Goal: Book appointment/travel/reservation

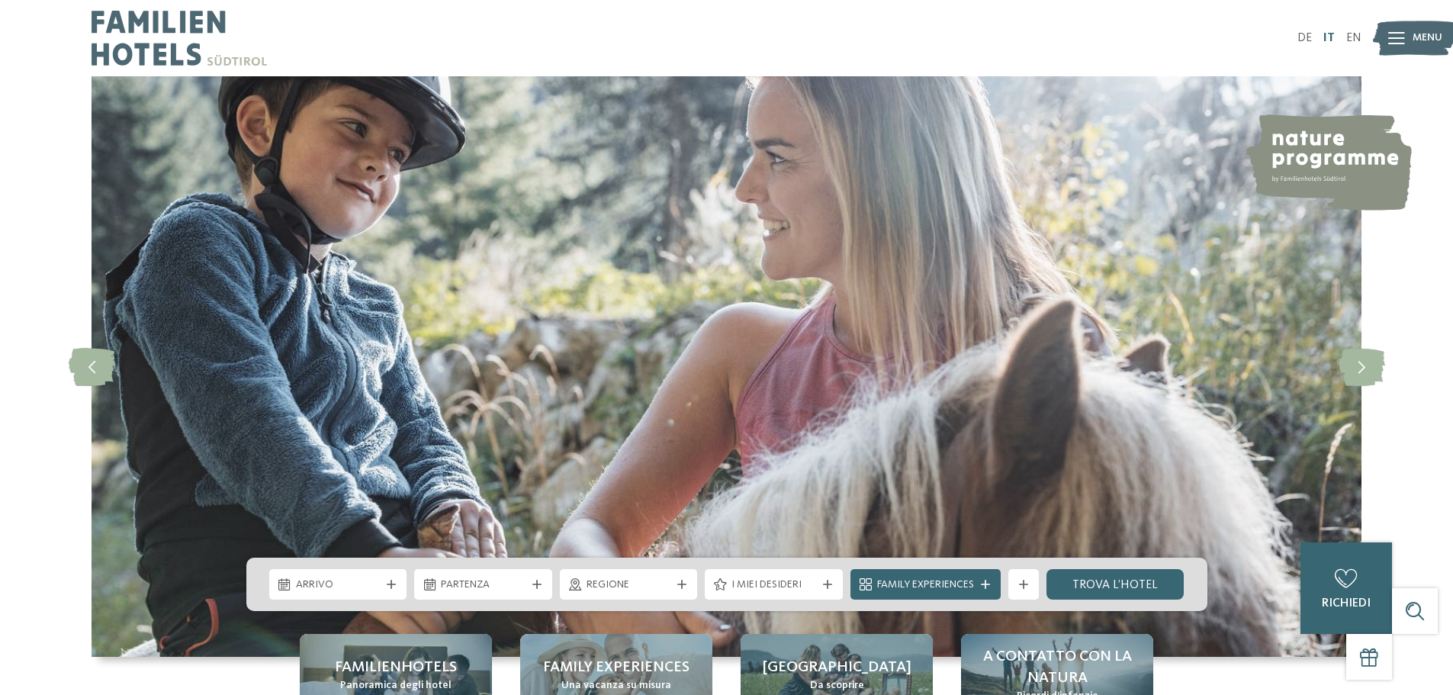
click at [1332, 37] on link "IT" at bounding box center [1328, 38] width 11 height 12
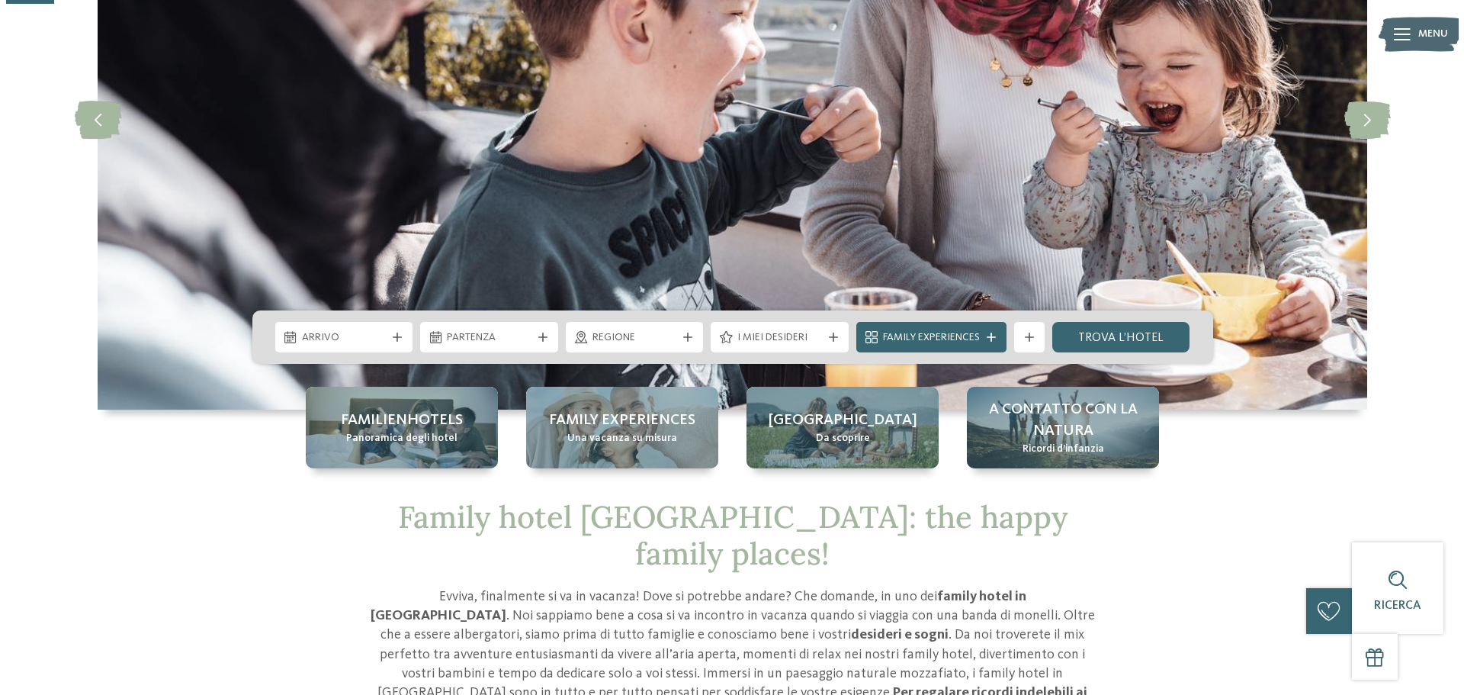
scroll to position [229, 0]
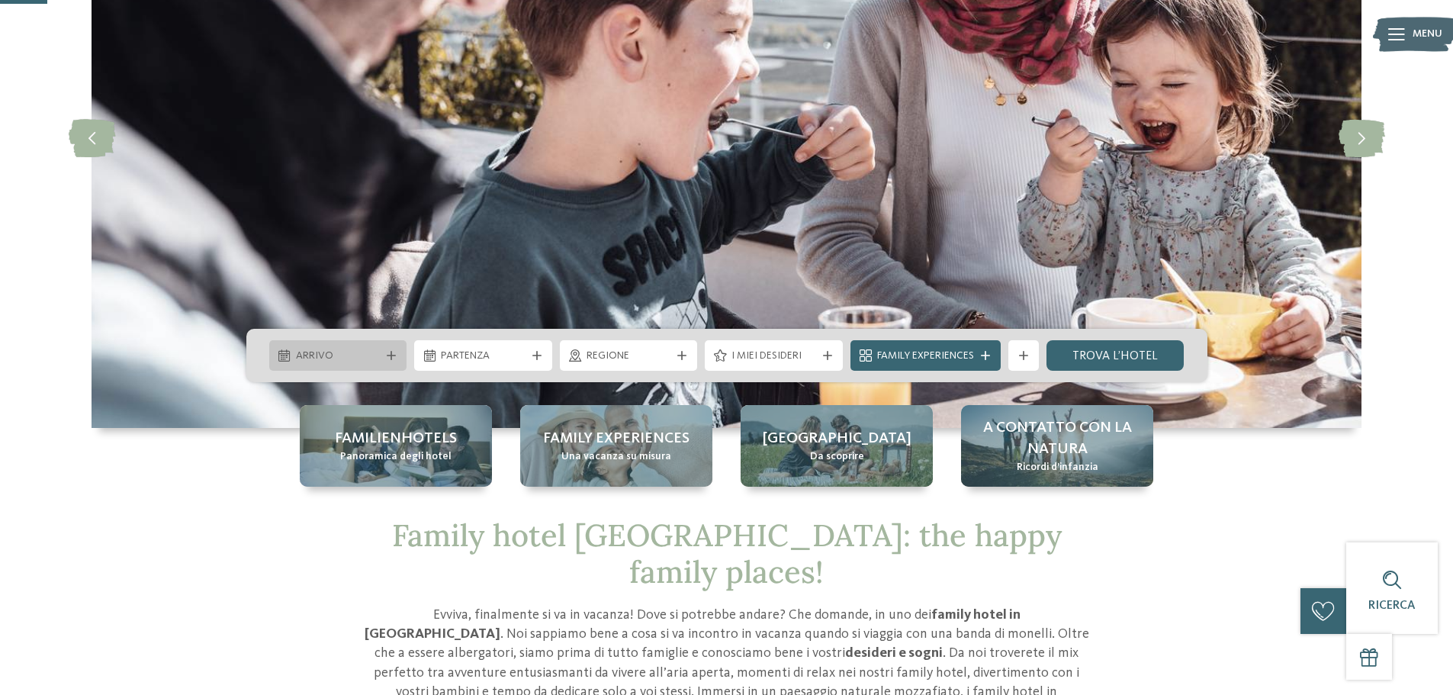
click at [388, 355] on icon at bounding box center [391, 355] width 9 height 9
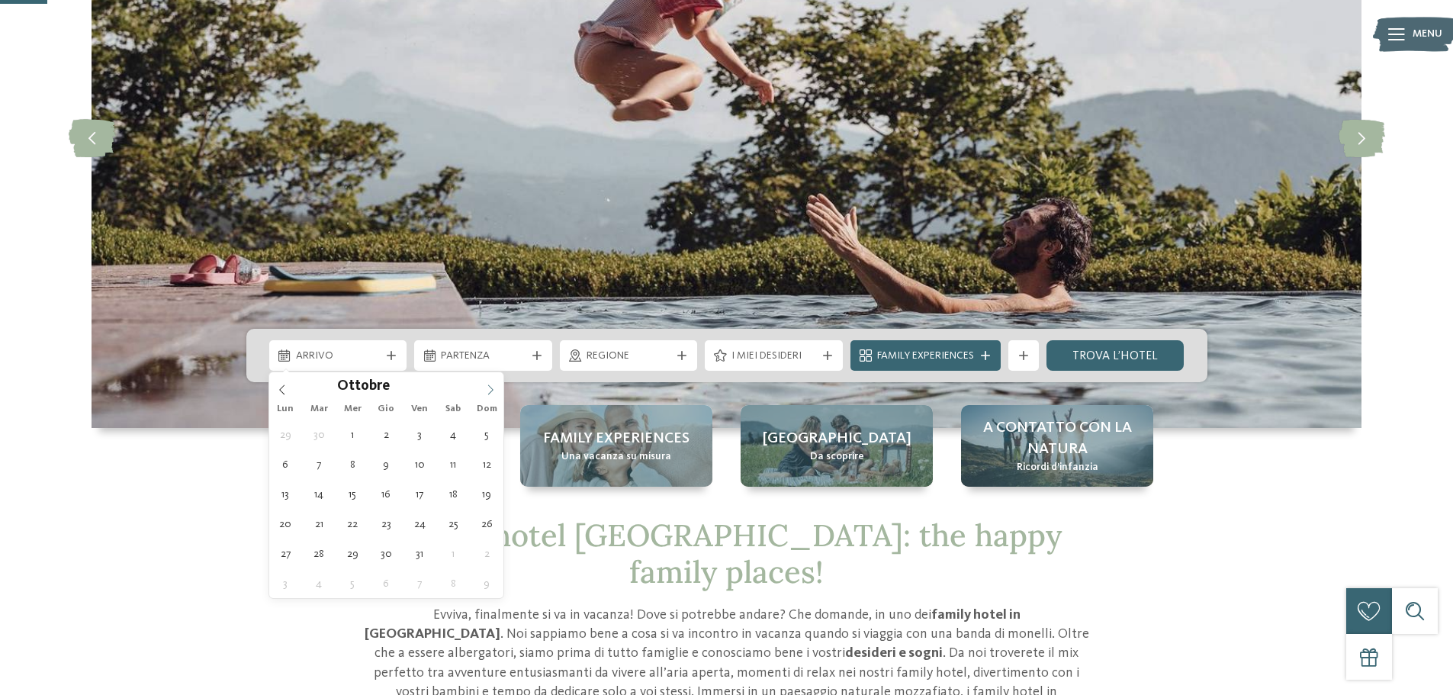
click at [493, 387] on icon at bounding box center [490, 389] width 11 height 11
type div "28.11.2025"
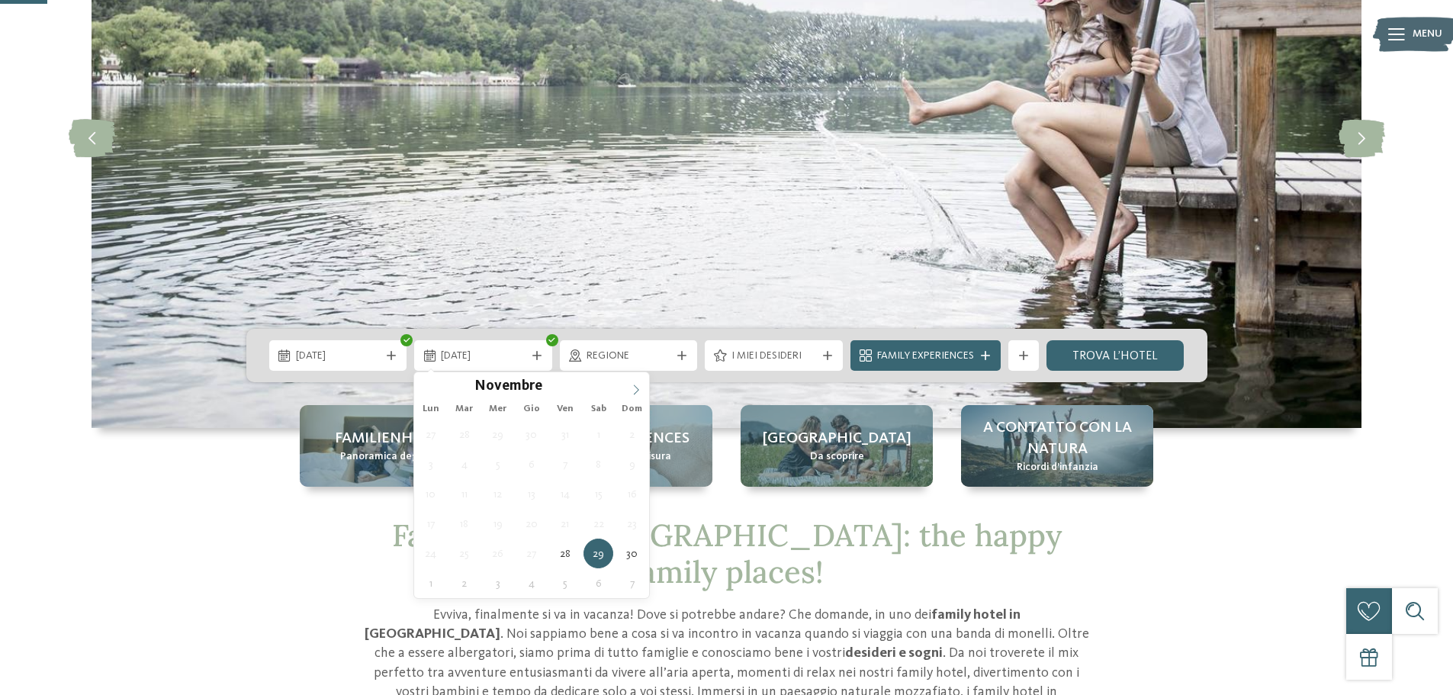
click at [635, 393] on icon at bounding box center [635, 389] width 5 height 10
type div "01.12.2025"
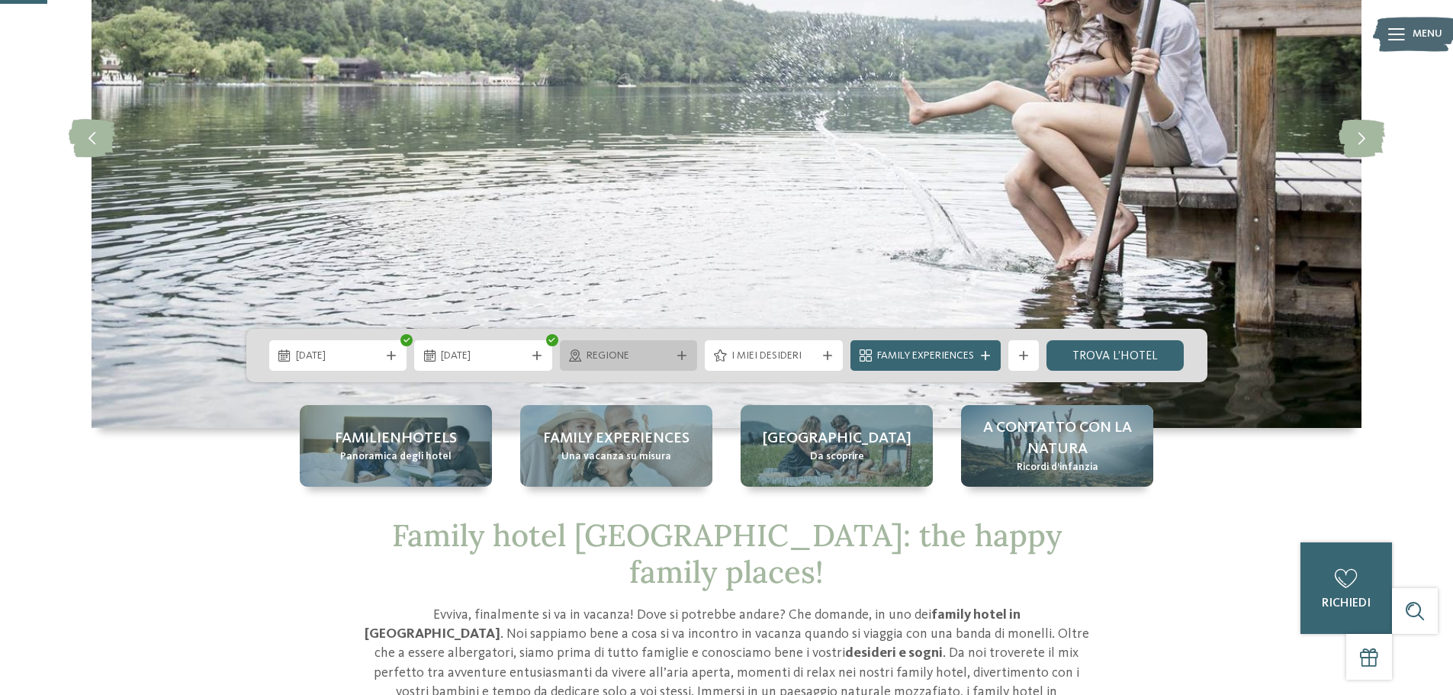
click at [685, 363] on div "Regione" at bounding box center [629, 355] width 138 height 31
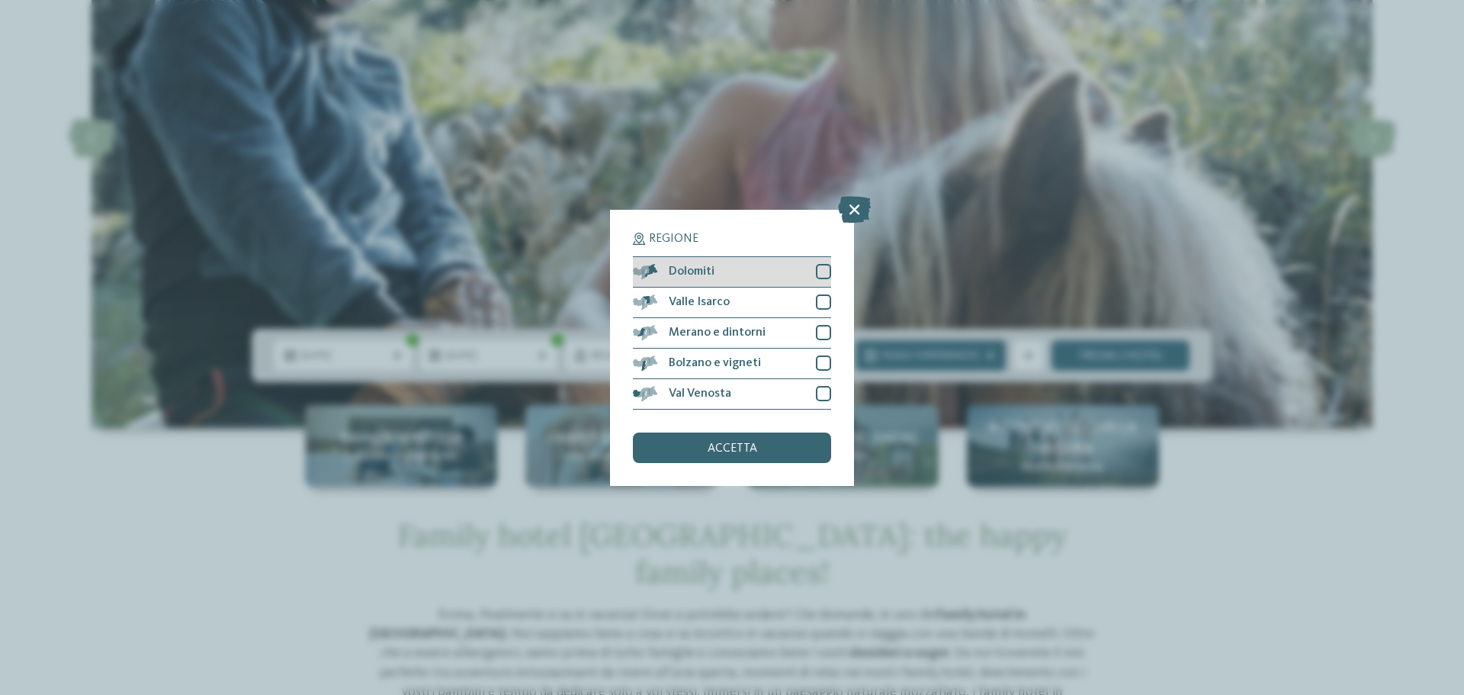
click at [709, 272] on span "Dolomiti" at bounding box center [692, 271] width 46 height 12
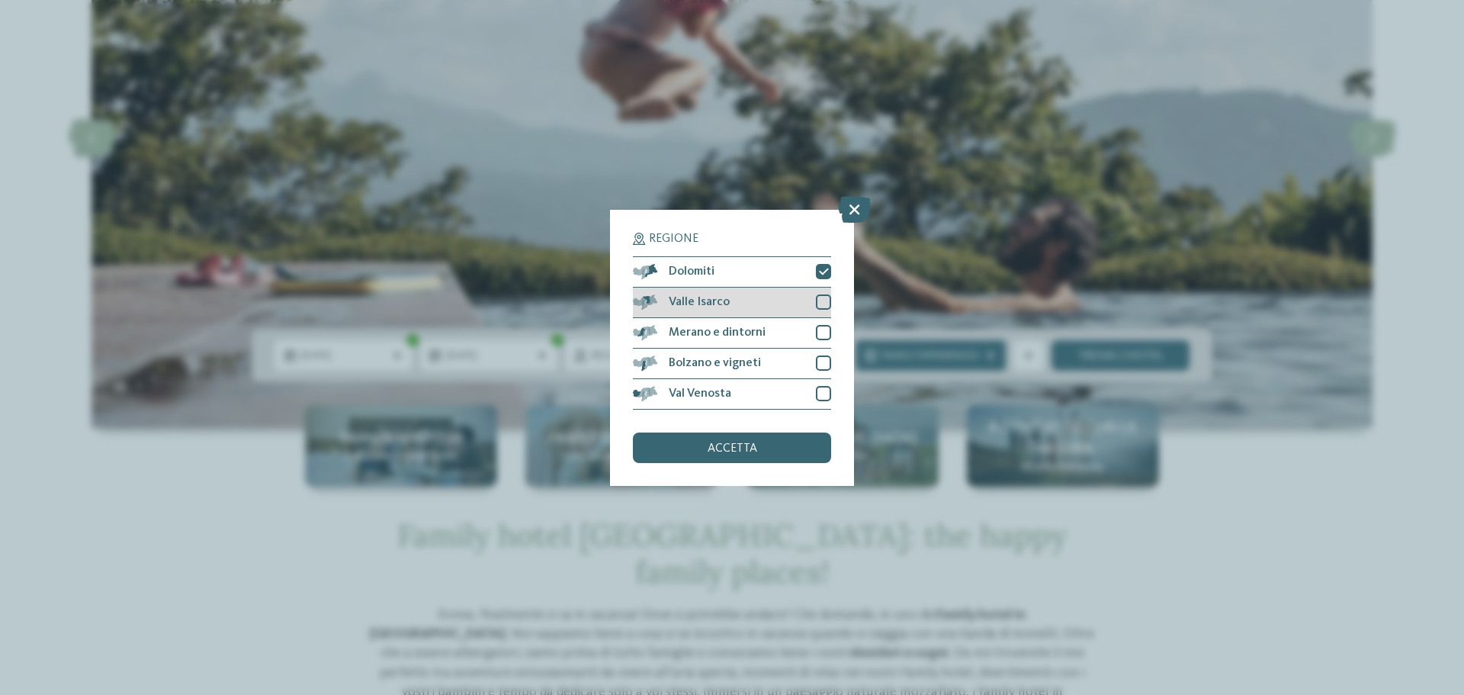
click at [734, 309] on div "Valle Isarco" at bounding box center [732, 303] width 198 height 31
click at [734, 445] on span "accetta" at bounding box center [733, 448] width 50 height 12
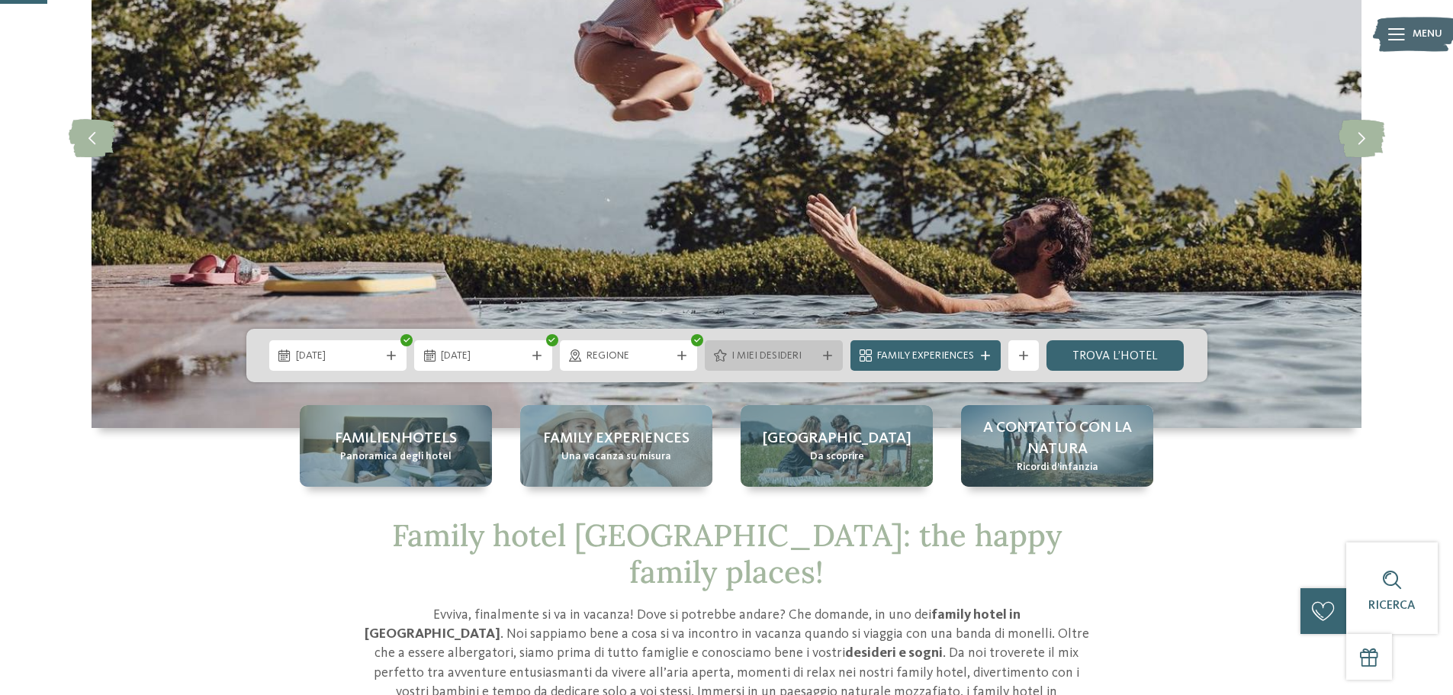
click at [776, 352] on span "I miei desideri" at bounding box center [773, 356] width 85 height 15
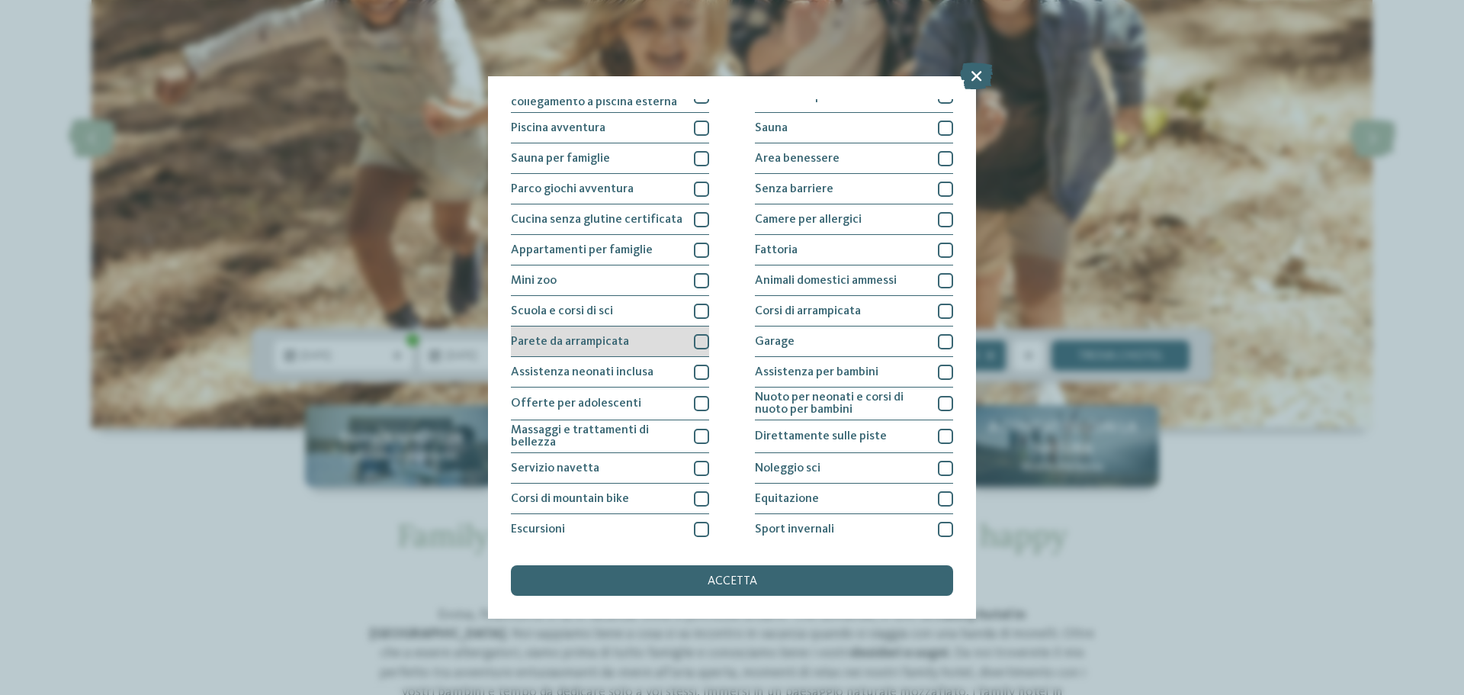
scroll to position [107, 0]
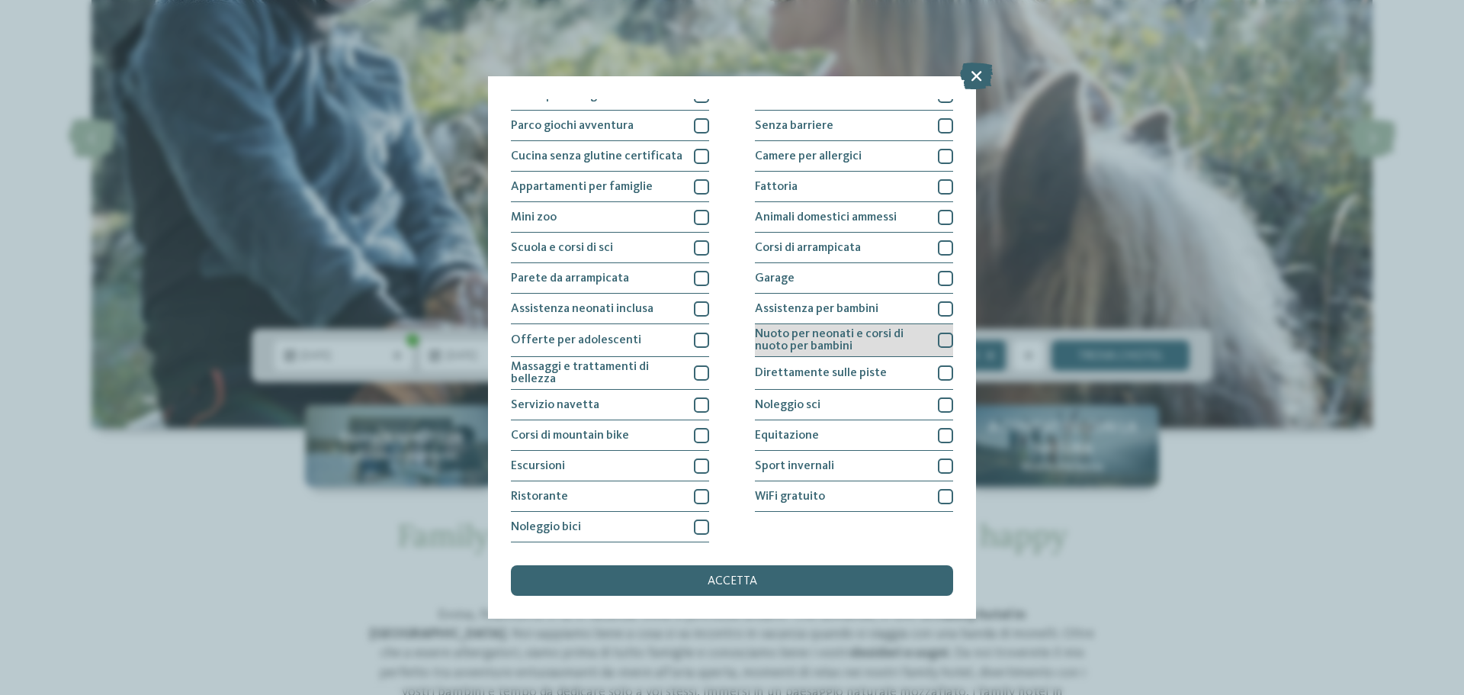
click at [938, 340] on div at bounding box center [945, 340] width 15 height 15
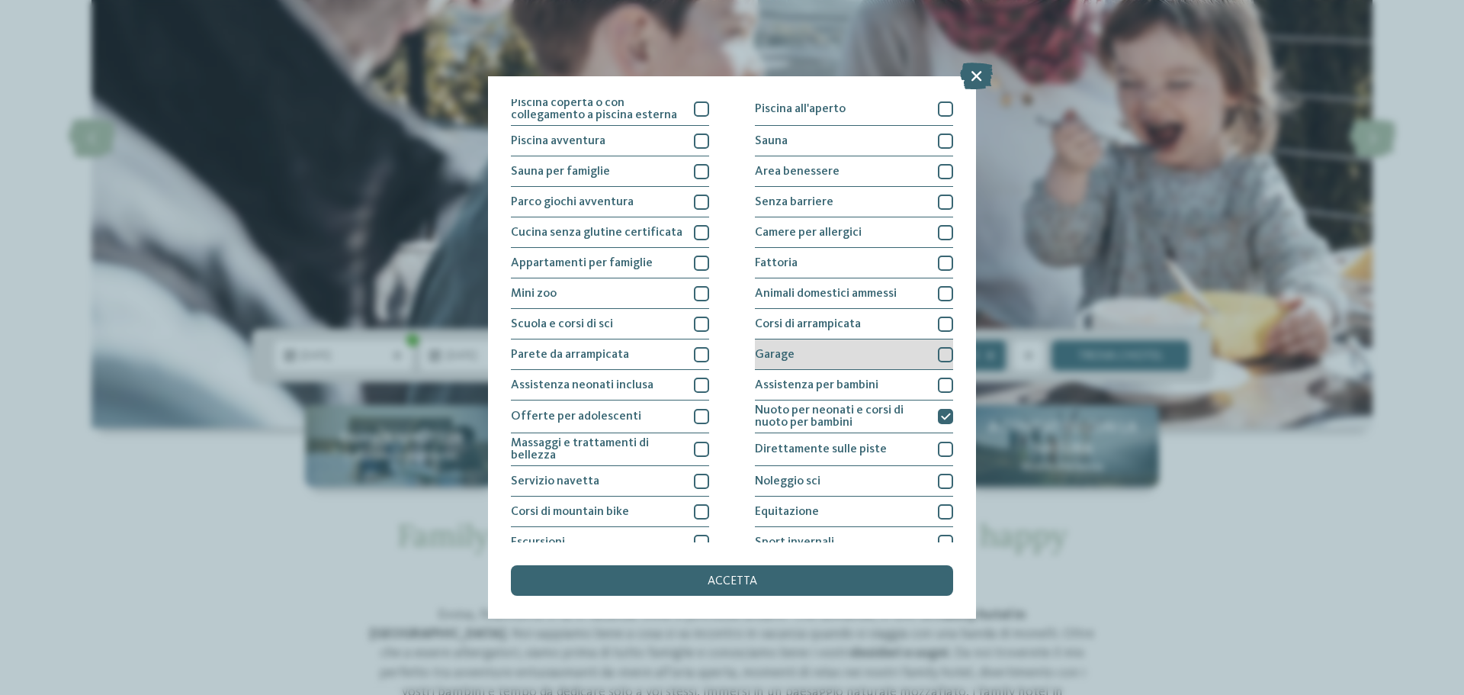
scroll to position [0, 0]
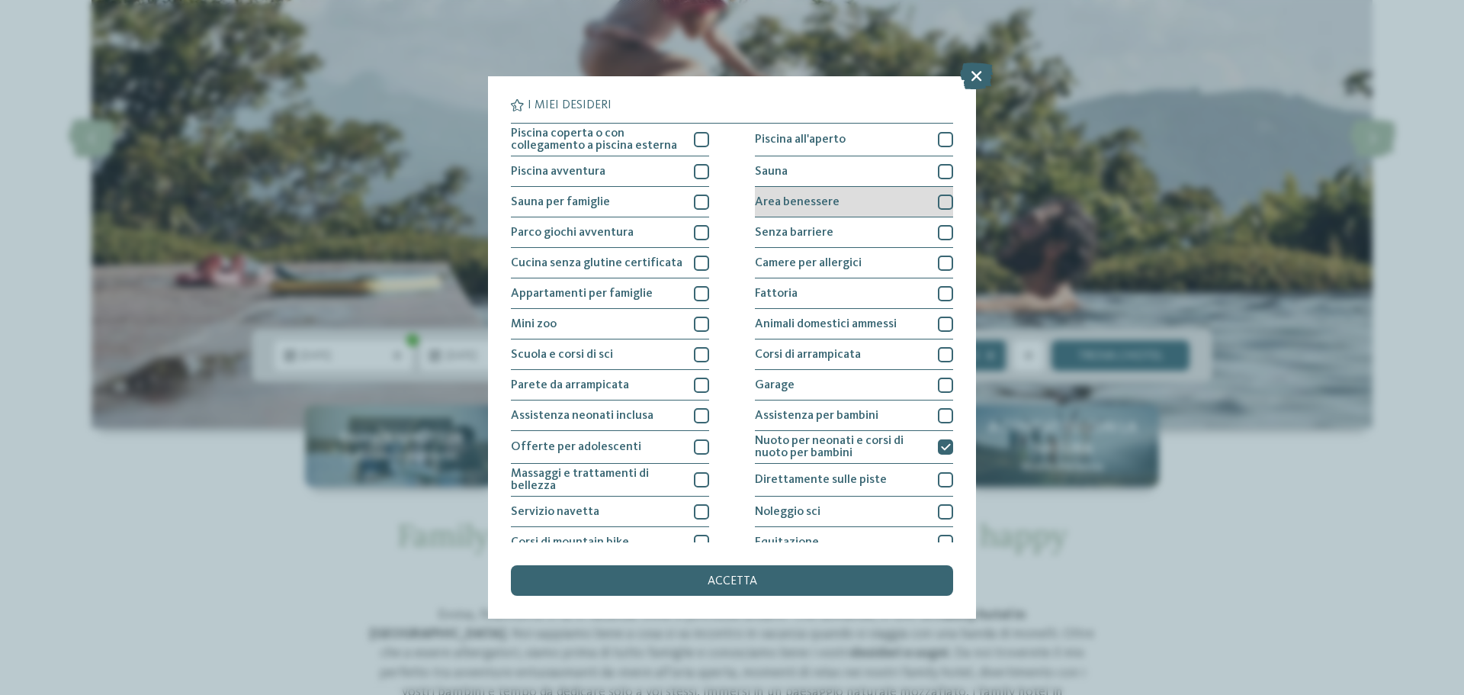
click at [803, 209] on div "Area benessere" at bounding box center [854, 202] width 198 height 31
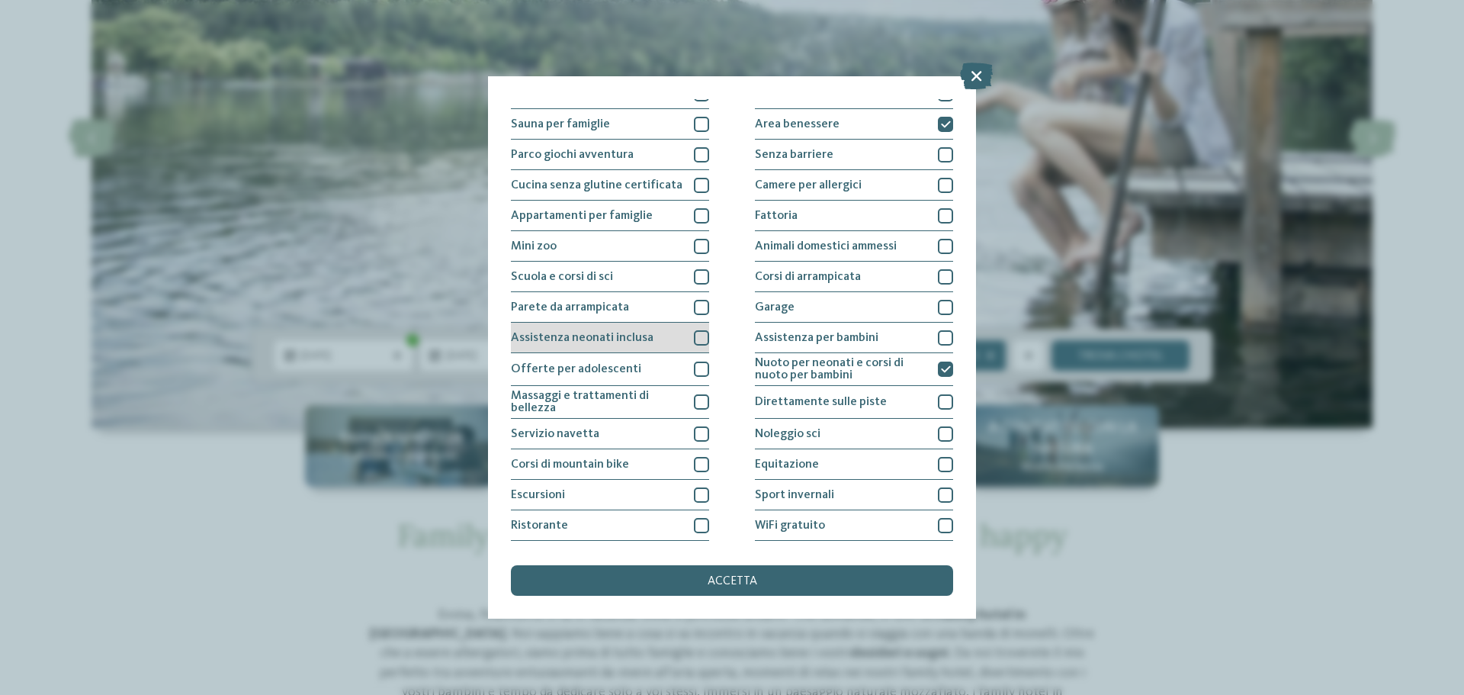
scroll to position [31, 0]
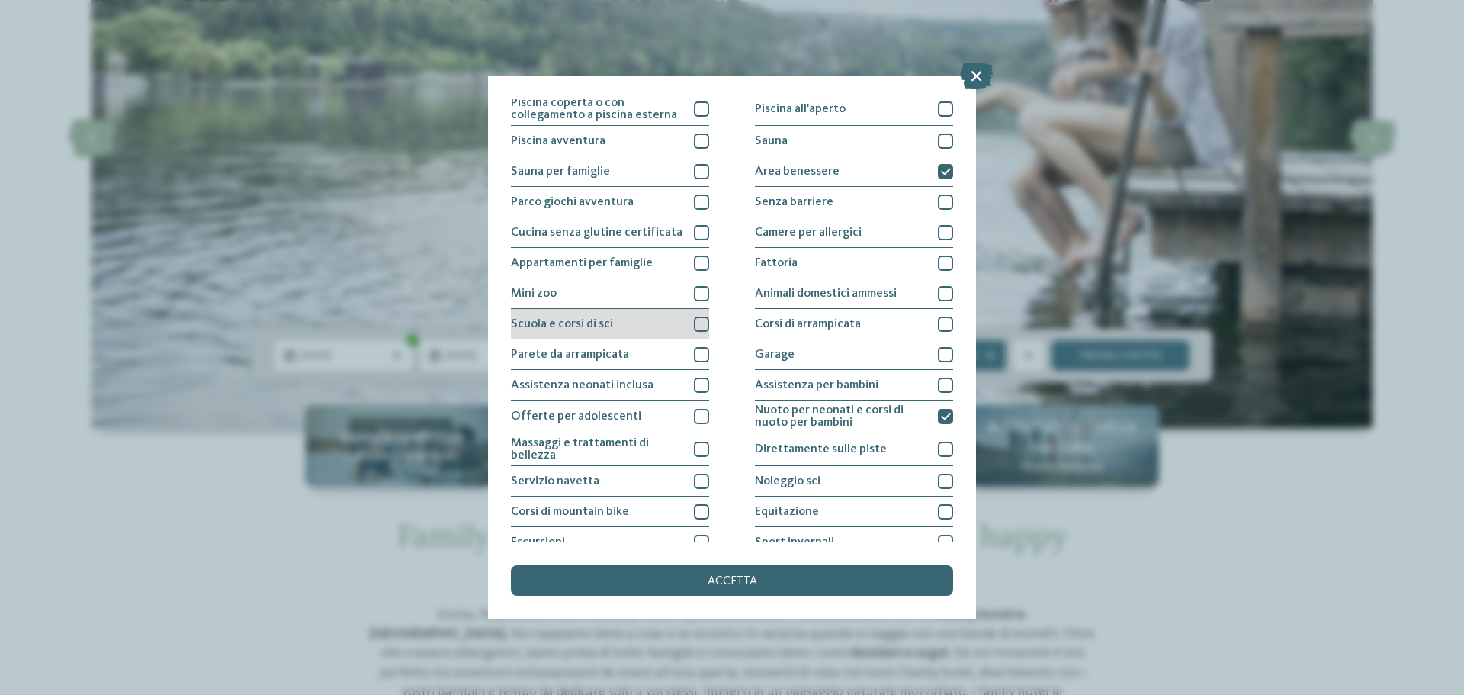
click at [623, 323] on div "Scuola e corsi di sci" at bounding box center [610, 324] width 198 height 31
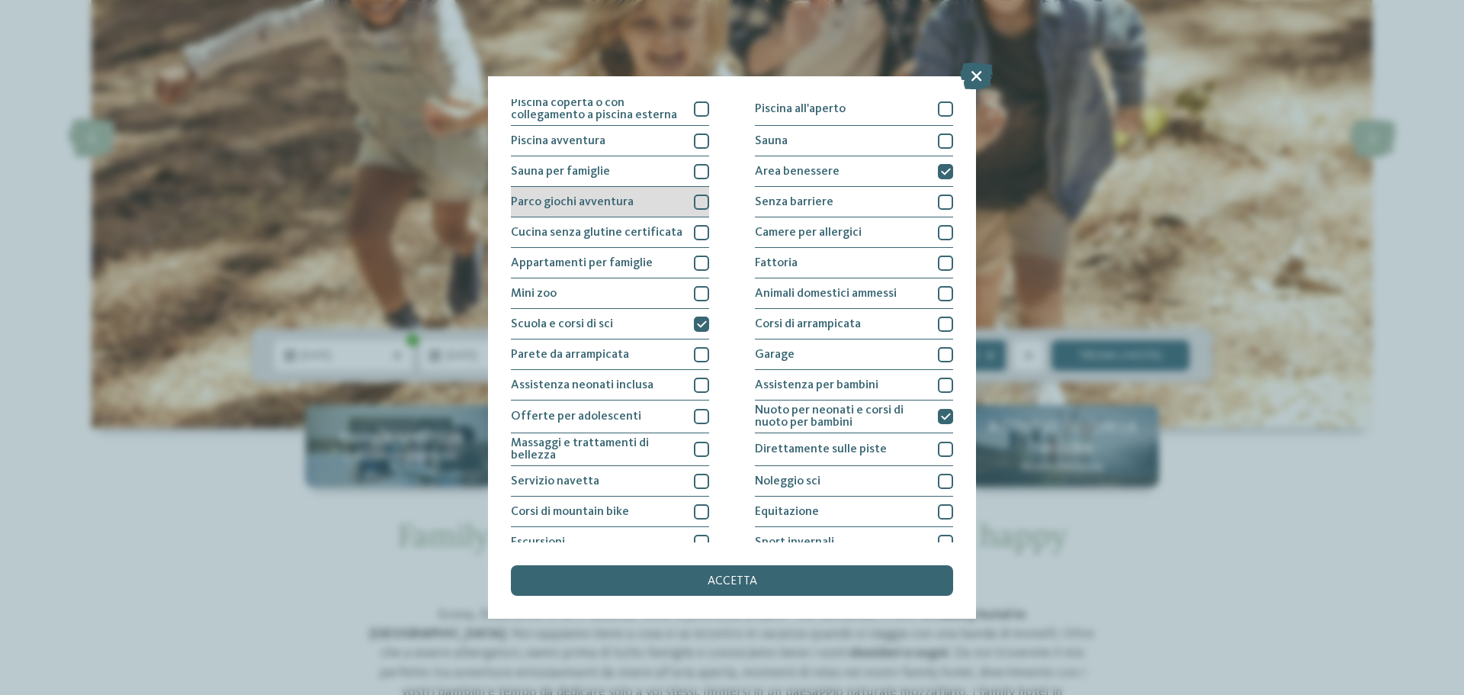
click at [618, 203] on span "Parco giochi avventura" at bounding box center [572, 202] width 123 height 12
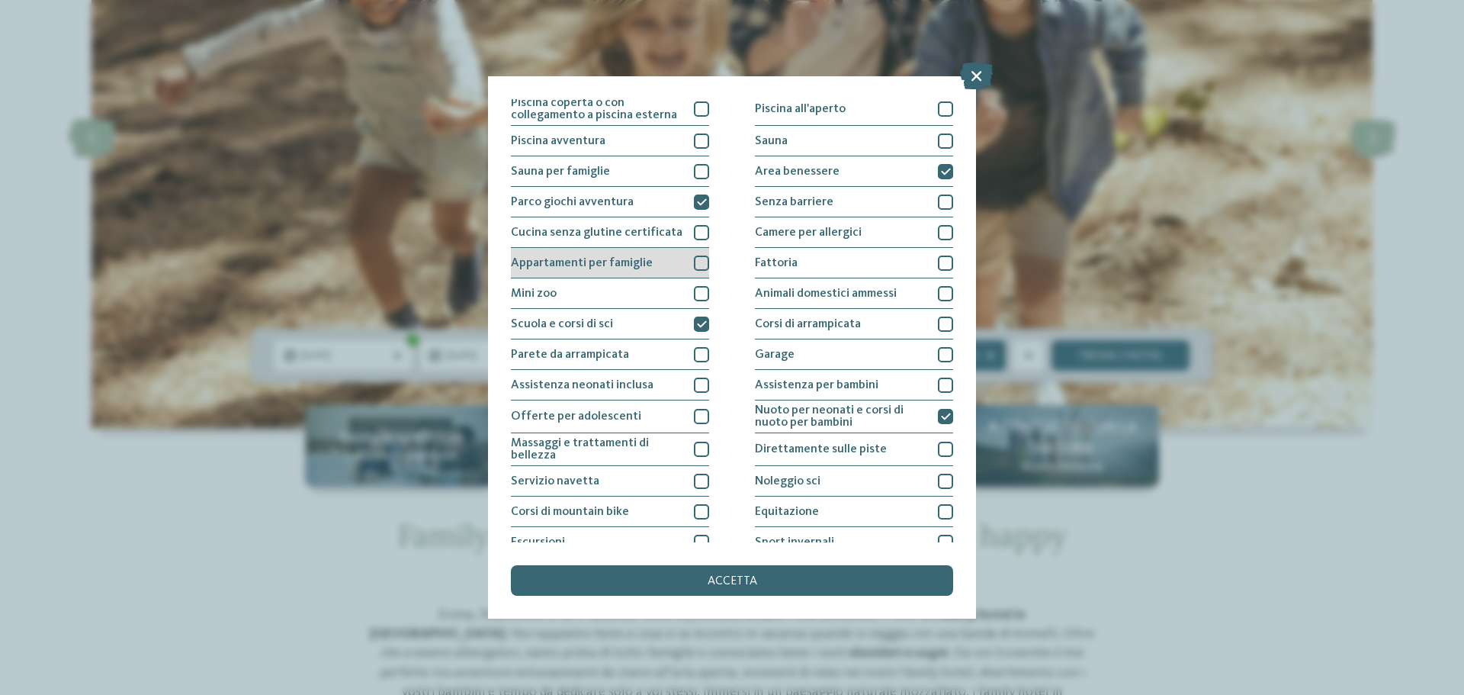
scroll to position [0, 0]
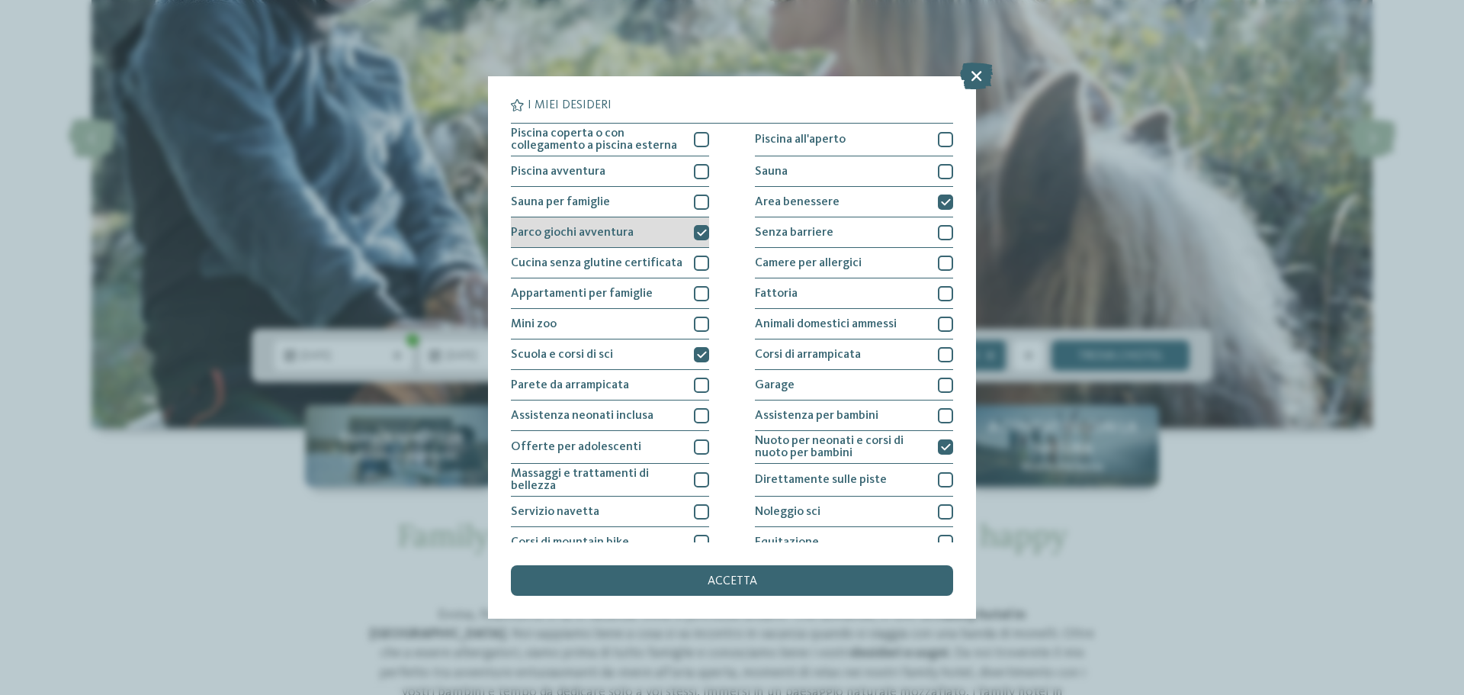
click at [612, 240] on div "Parco giochi avventura" at bounding box center [610, 232] width 198 height 31
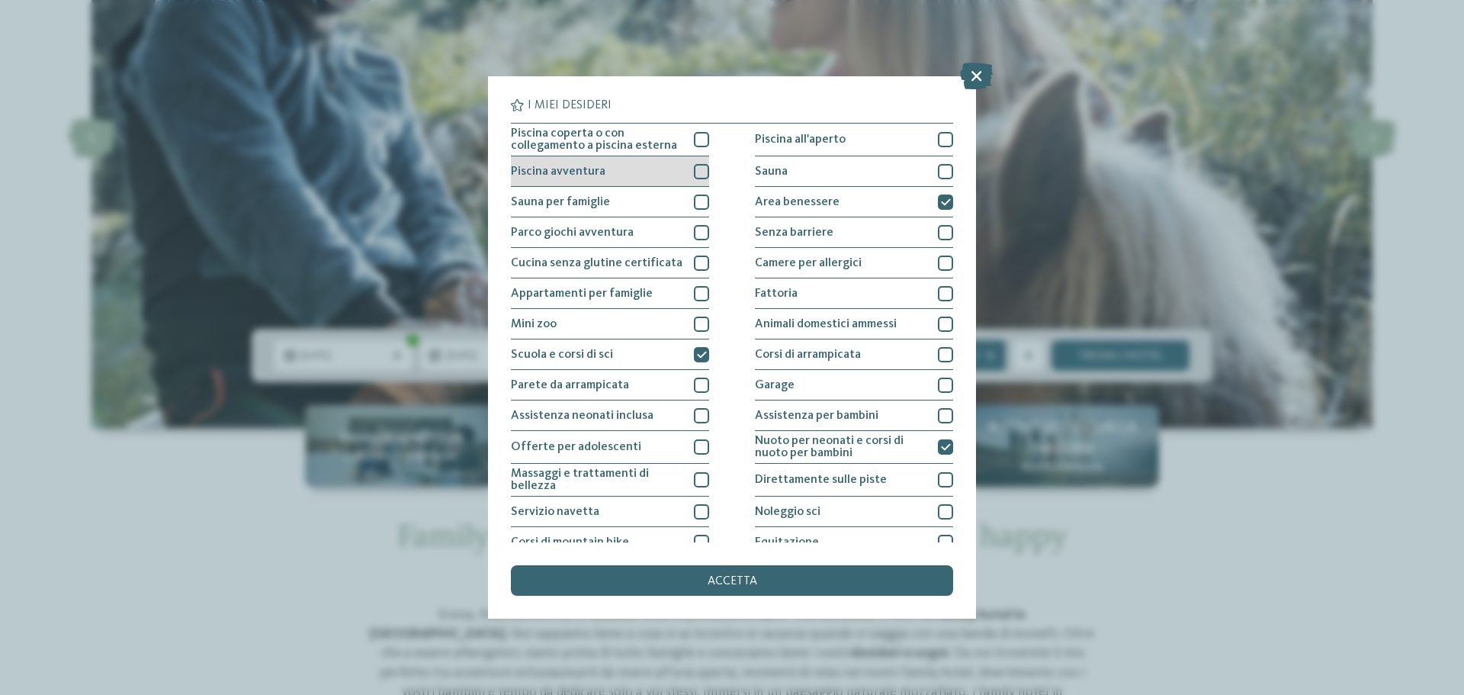
click at [609, 171] on div "Piscina avventura" at bounding box center [610, 171] width 198 height 31
click at [609, 146] on span "Piscina coperta o con collegamento a piscina esterna" at bounding box center [597, 139] width 172 height 24
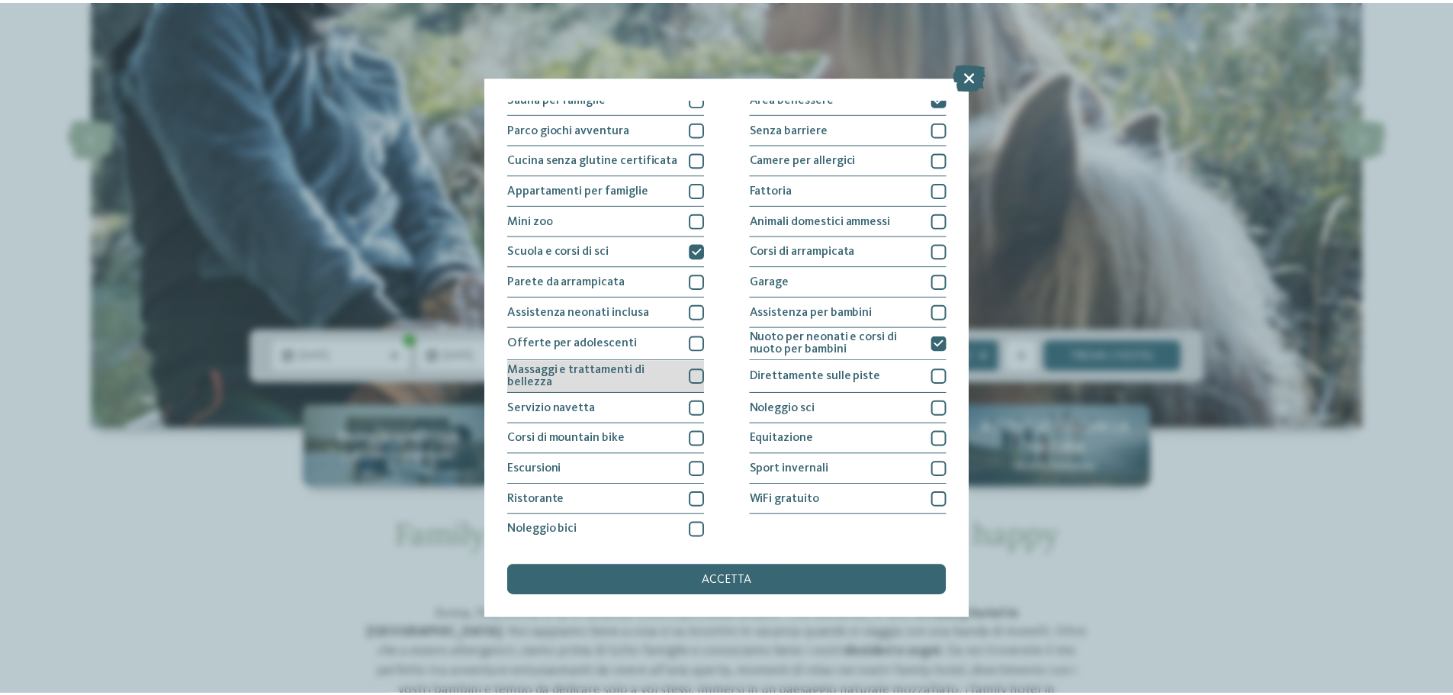
scroll to position [107, 0]
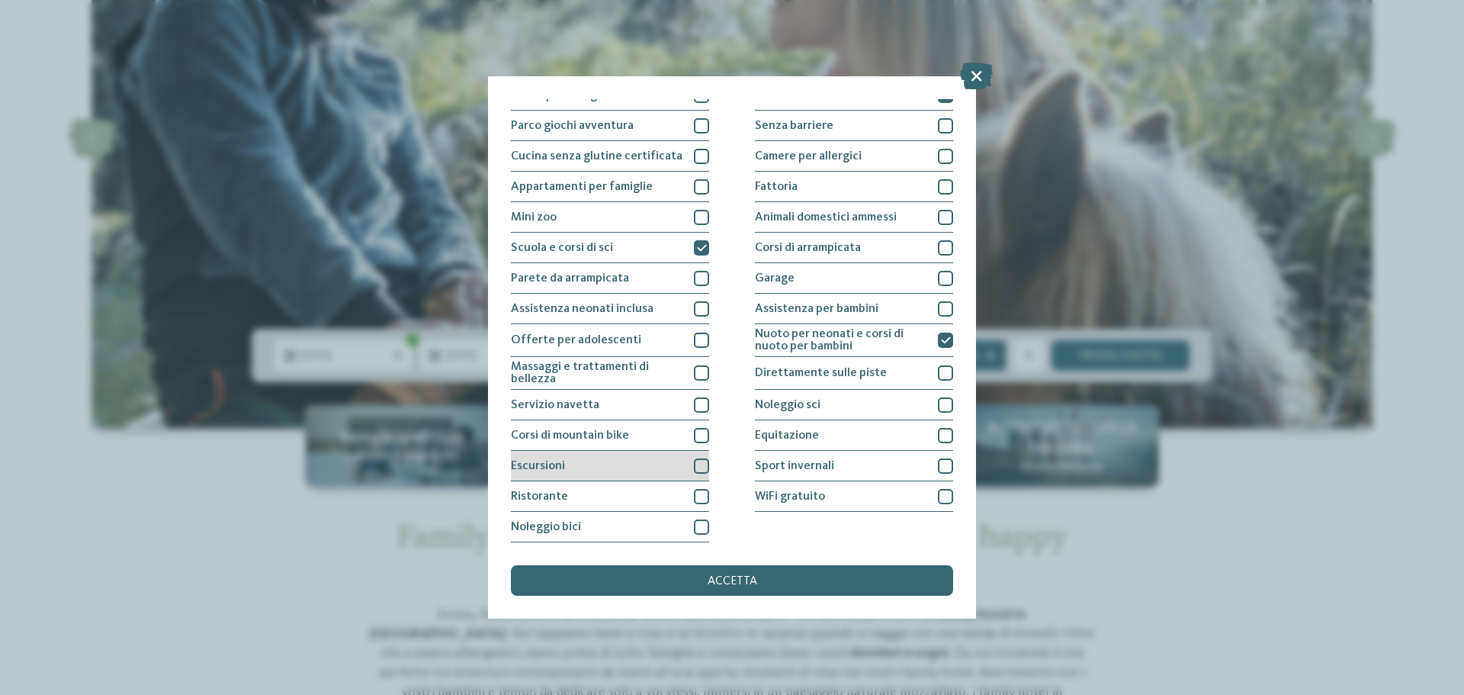
click at [616, 467] on div "Escursioni" at bounding box center [610, 466] width 198 height 31
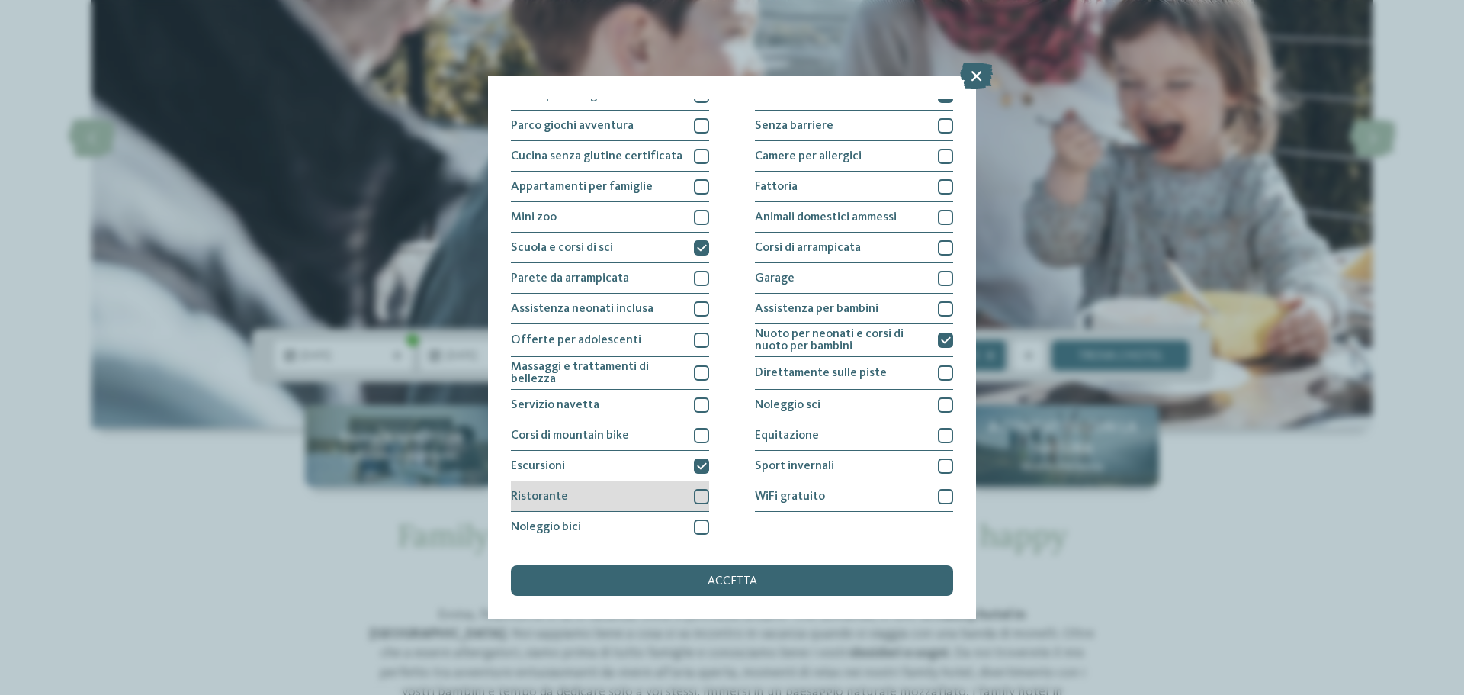
click at [650, 499] on div "Ristorante" at bounding box center [610, 496] width 198 height 31
click at [716, 586] on span "accetta" at bounding box center [733, 581] width 50 height 12
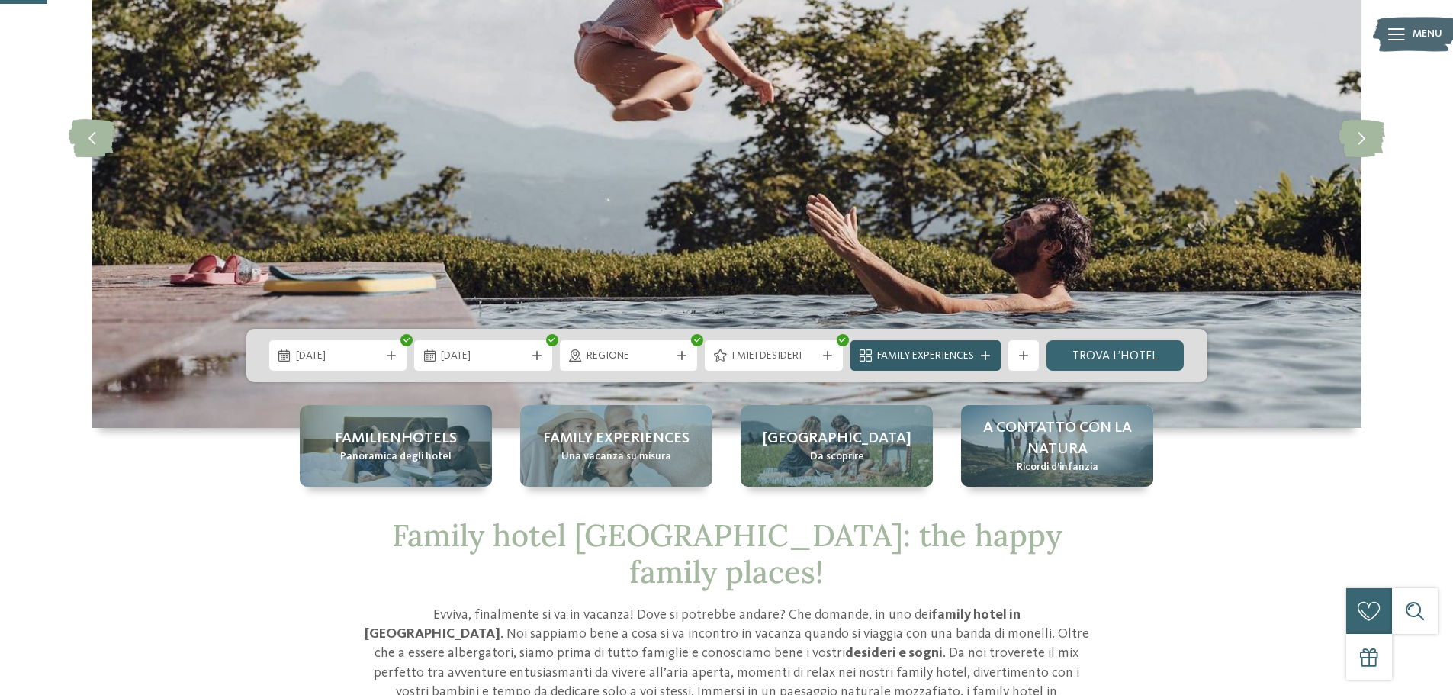
click at [988, 356] on icon at bounding box center [985, 355] width 9 height 9
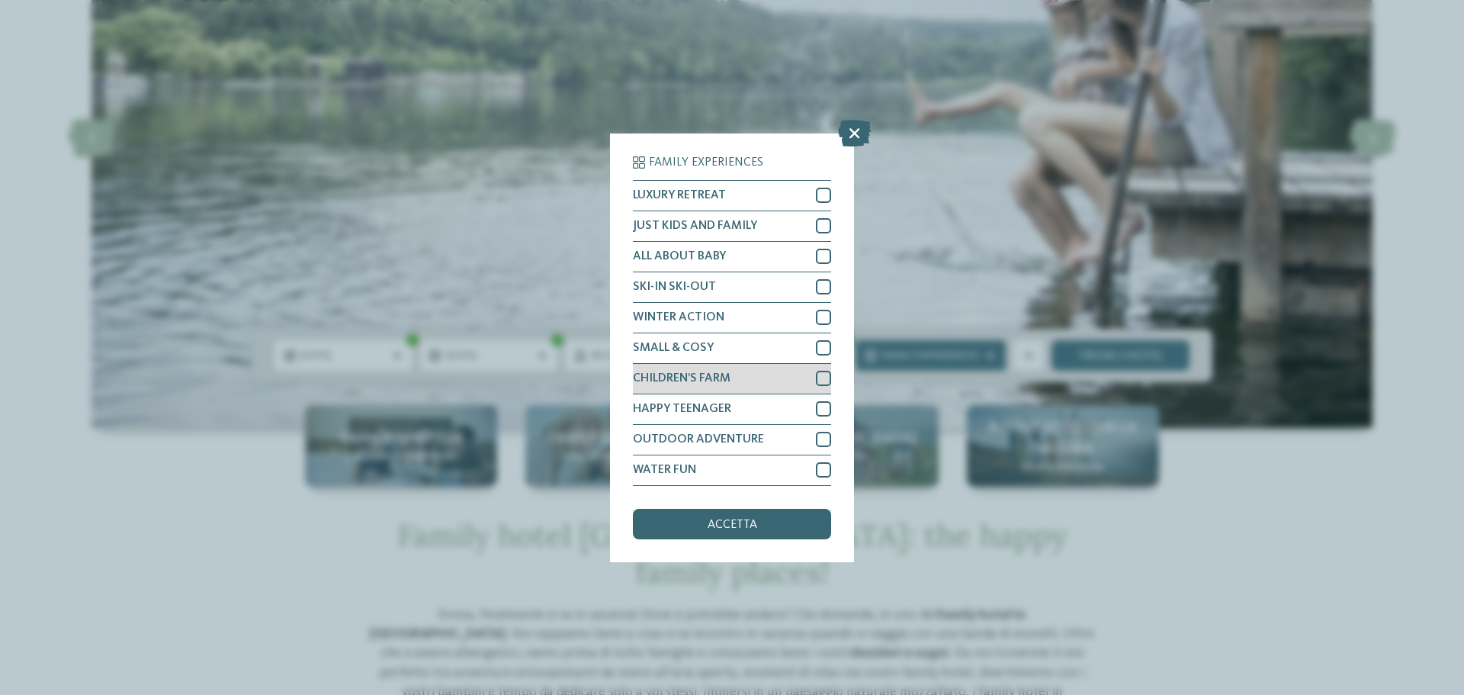
click at [696, 383] on span "CHILDREN’S FARM" at bounding box center [682, 378] width 98 height 12
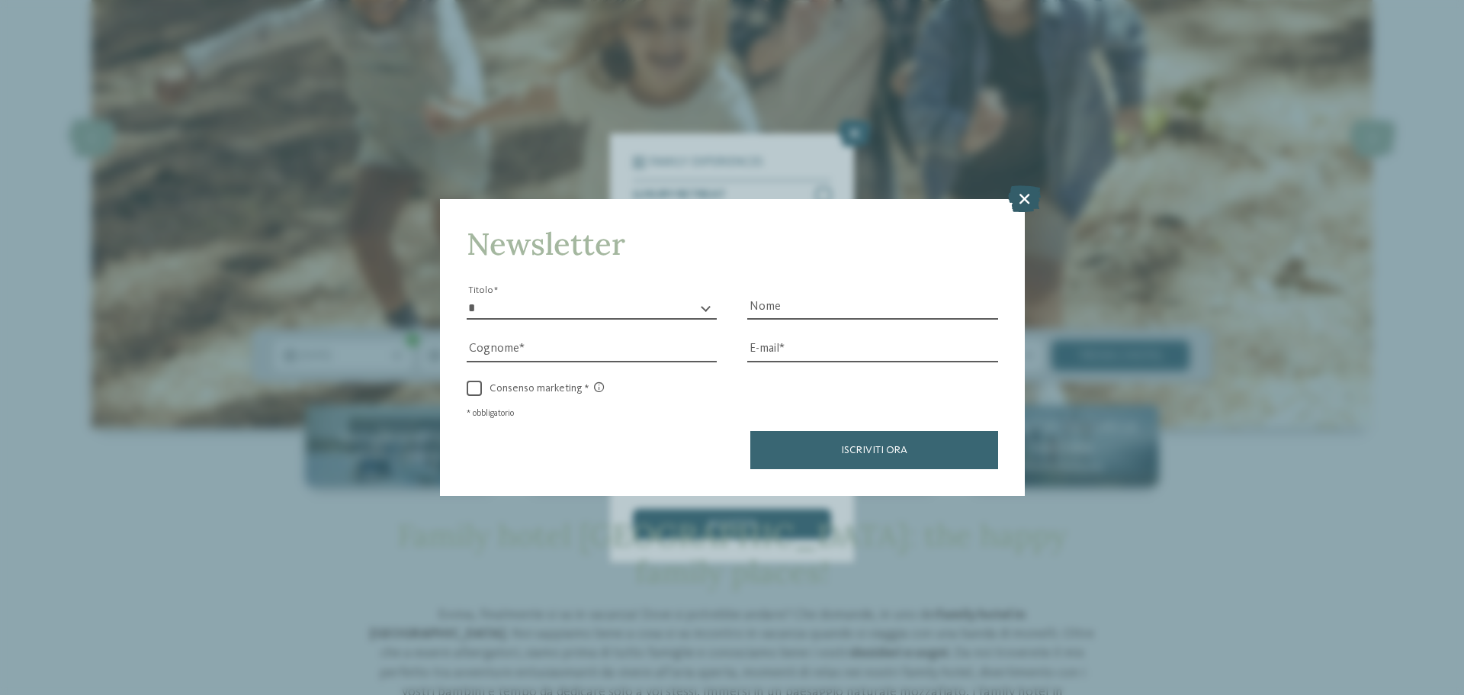
click at [1023, 203] on icon at bounding box center [1024, 198] width 33 height 27
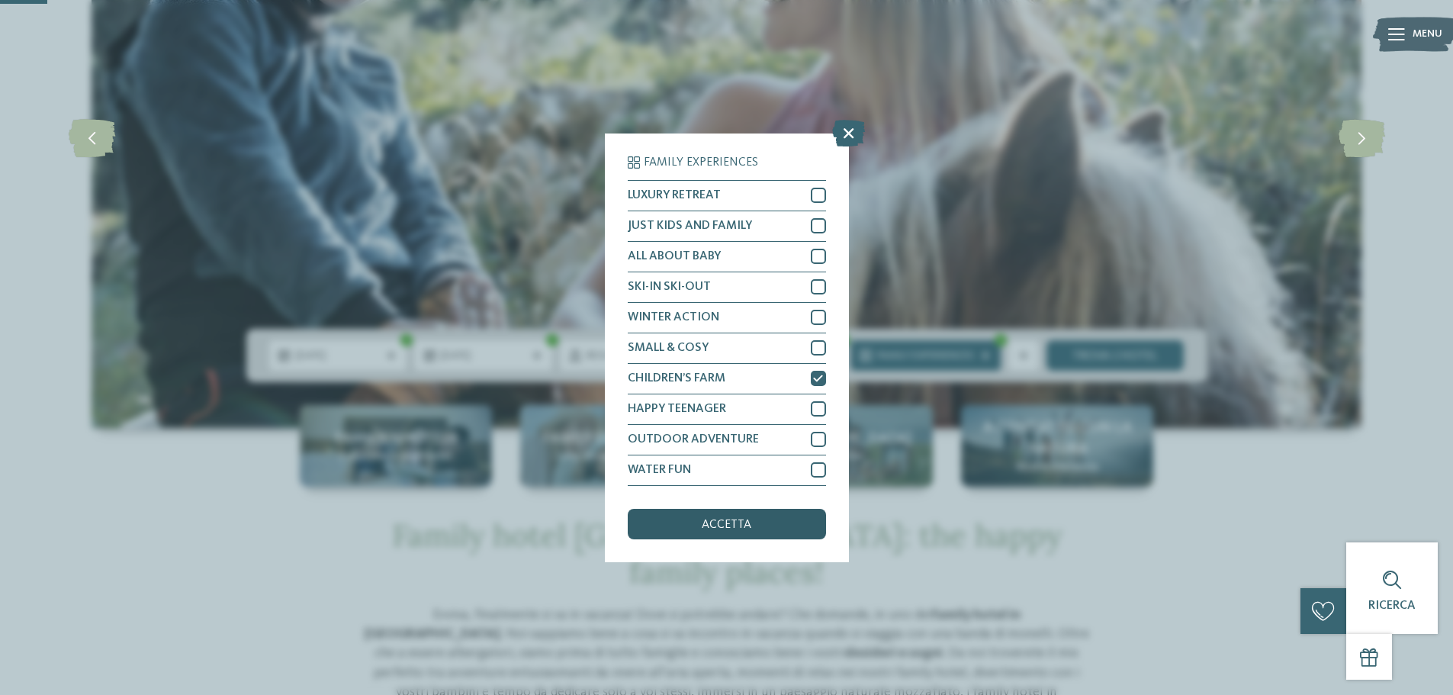
click at [712, 525] on span "accetta" at bounding box center [727, 525] width 50 height 12
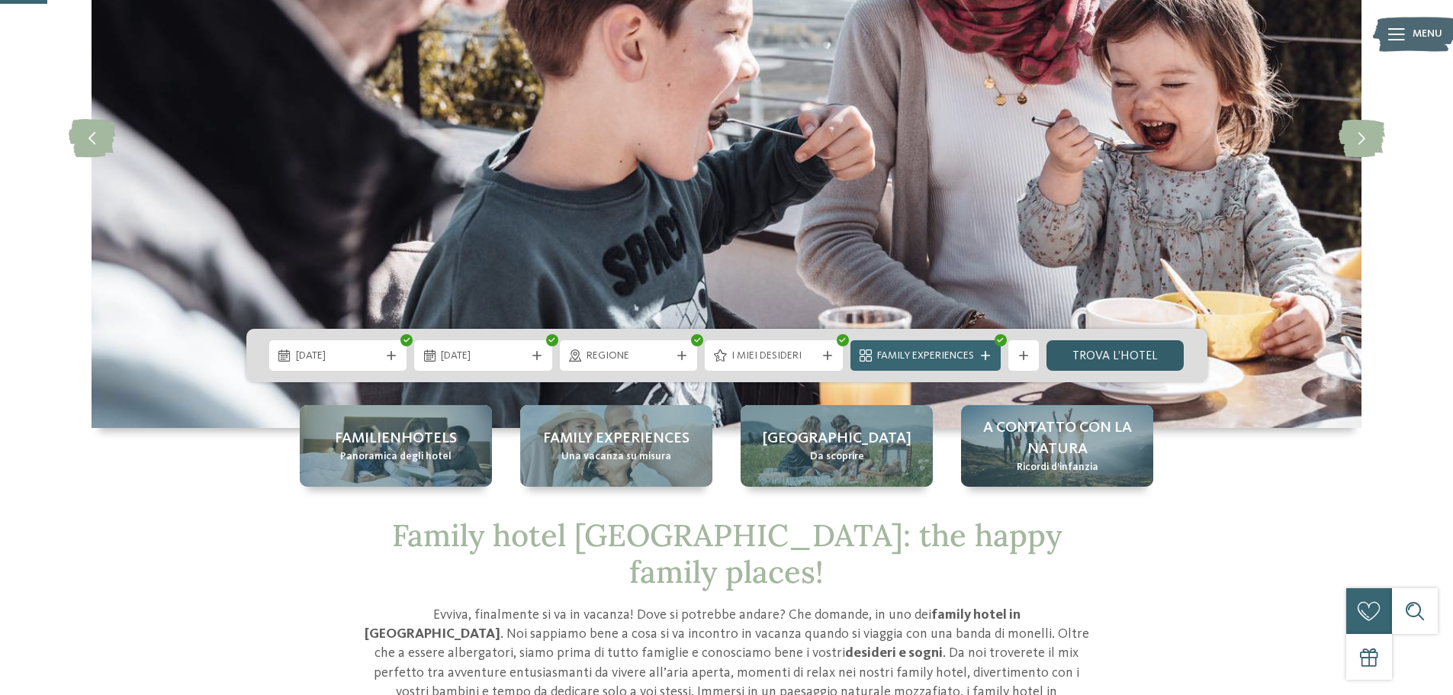
drag, startPoint x: 1097, startPoint y: 361, endPoint x: 1084, endPoint y: 362, distance: 13.0
click at [1097, 361] on link "trova l’hotel" at bounding box center [1115, 355] width 138 height 31
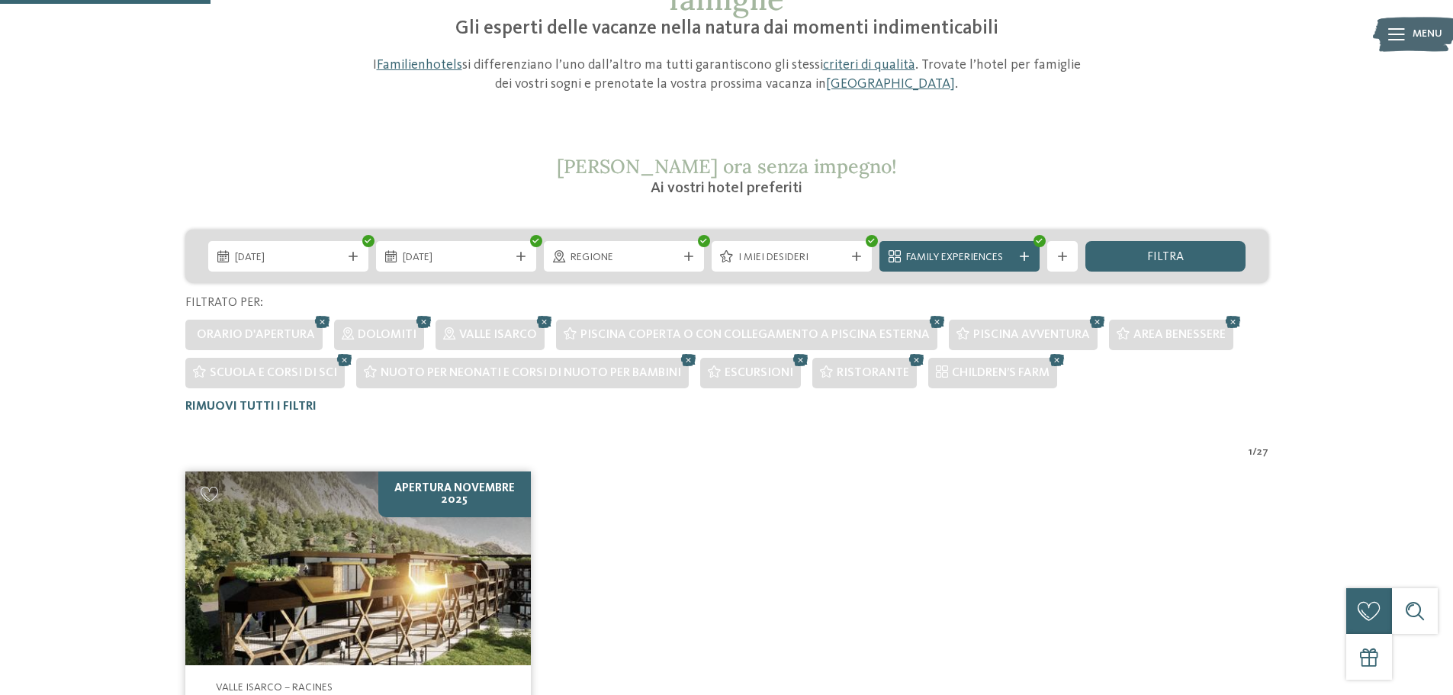
scroll to position [157, 0]
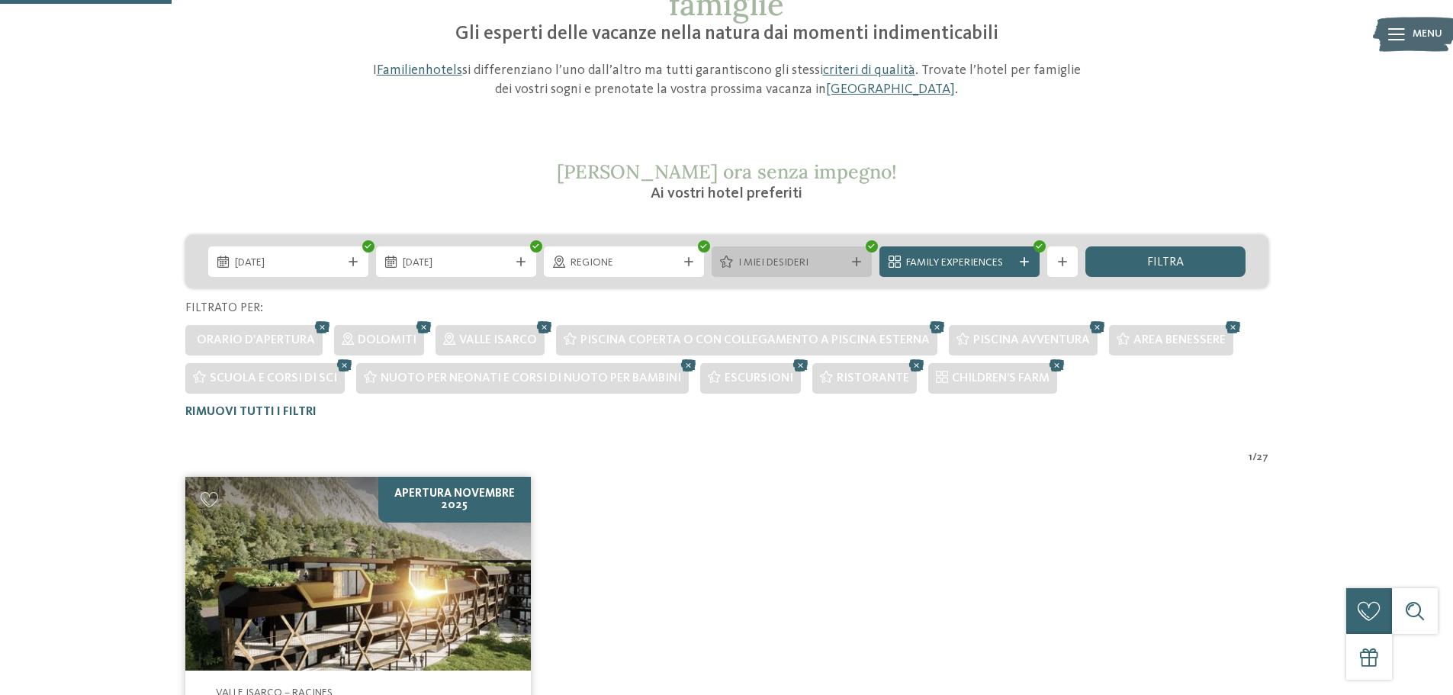
click at [853, 268] on div "I miei desideri" at bounding box center [792, 261] width 160 height 31
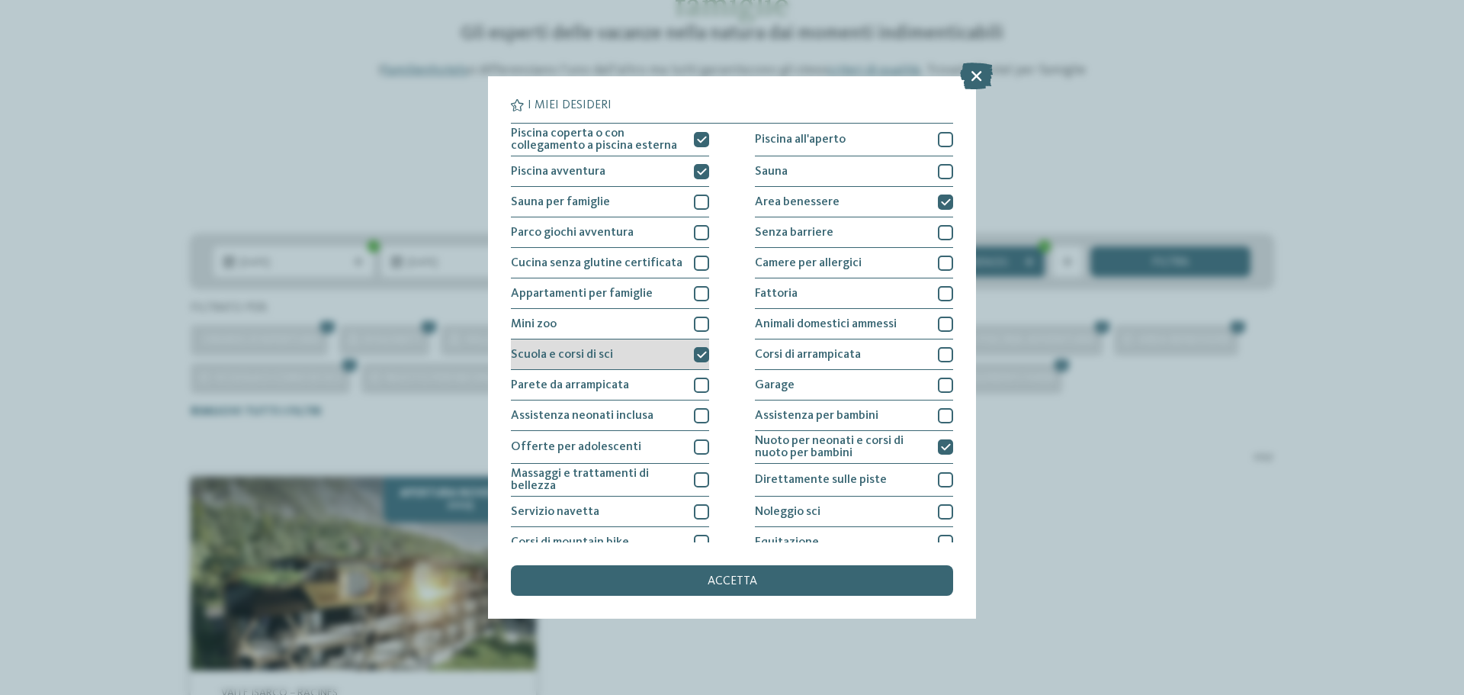
click at [699, 354] on icon at bounding box center [702, 354] width 10 height 9
click at [743, 583] on span "accetta" at bounding box center [733, 581] width 50 height 12
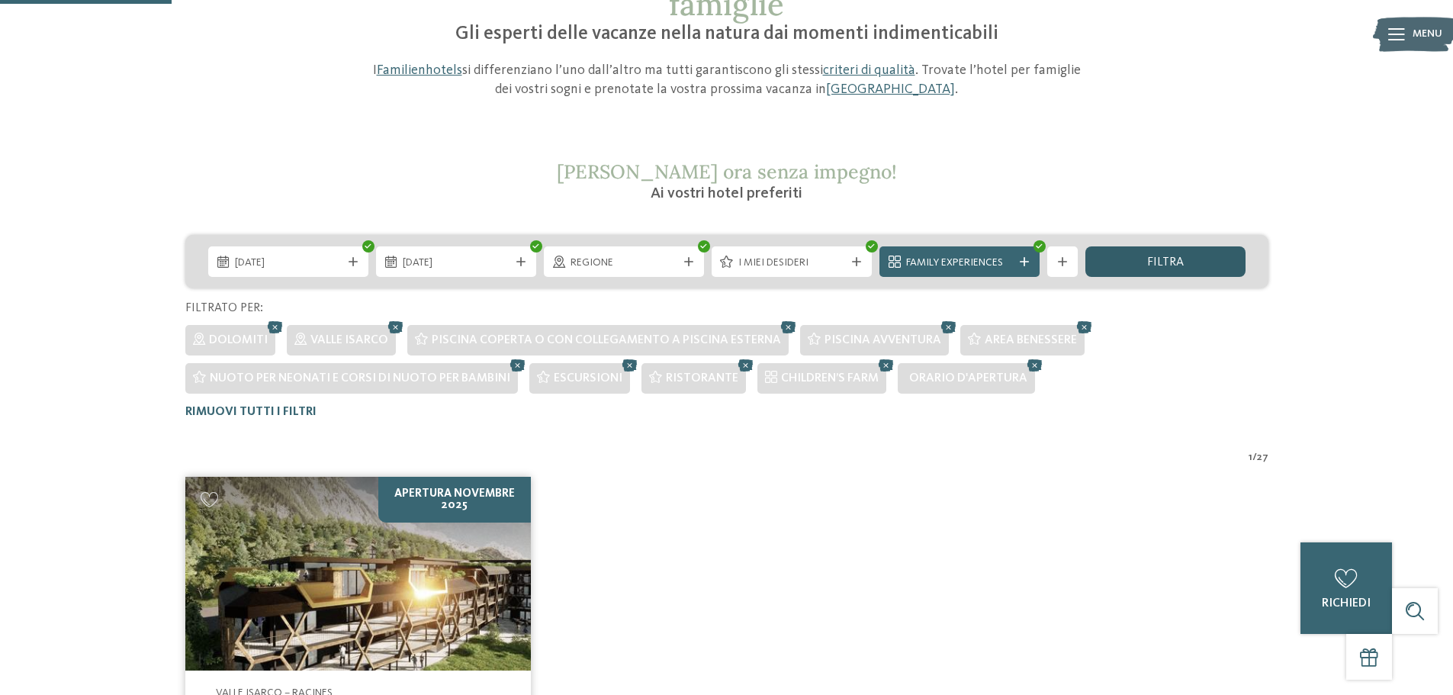
click at [1161, 258] on span "filtra" at bounding box center [1165, 262] width 37 height 12
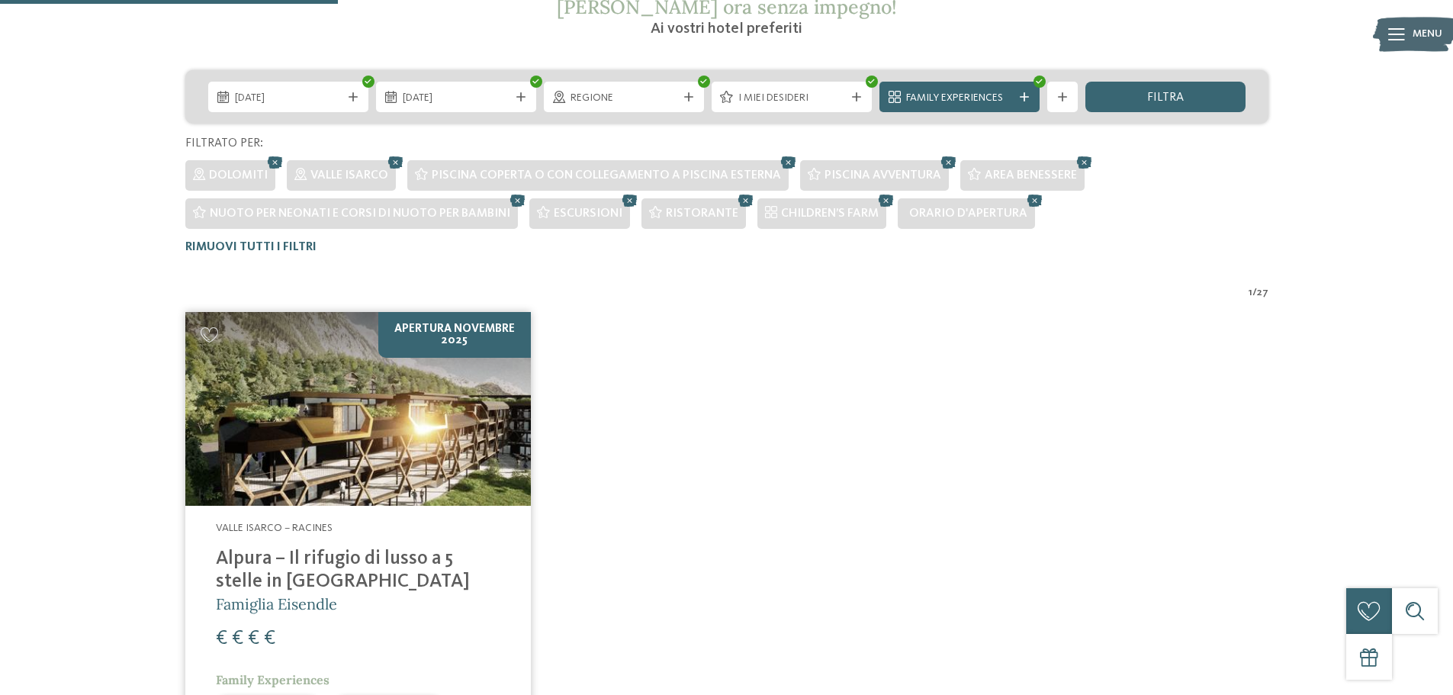
scroll to position [310, 0]
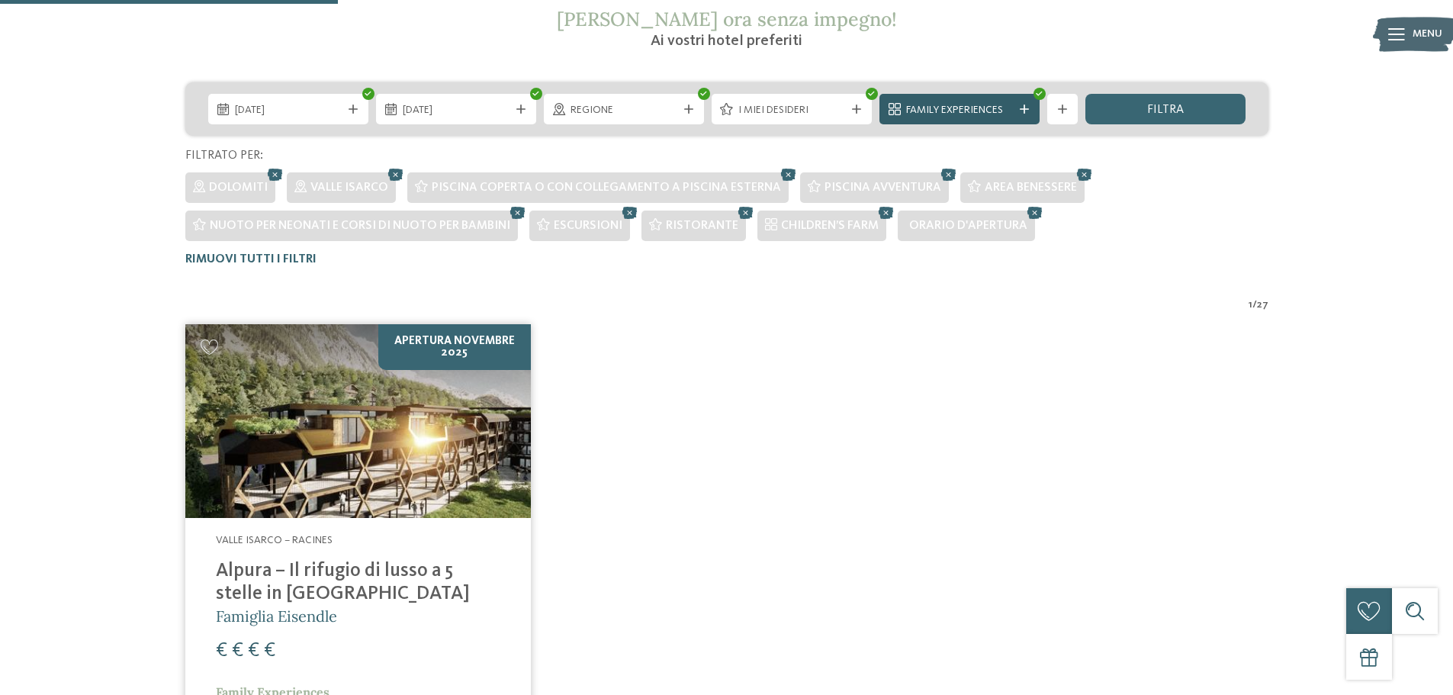
click at [923, 111] on span "Family Experiences" at bounding box center [959, 110] width 107 height 15
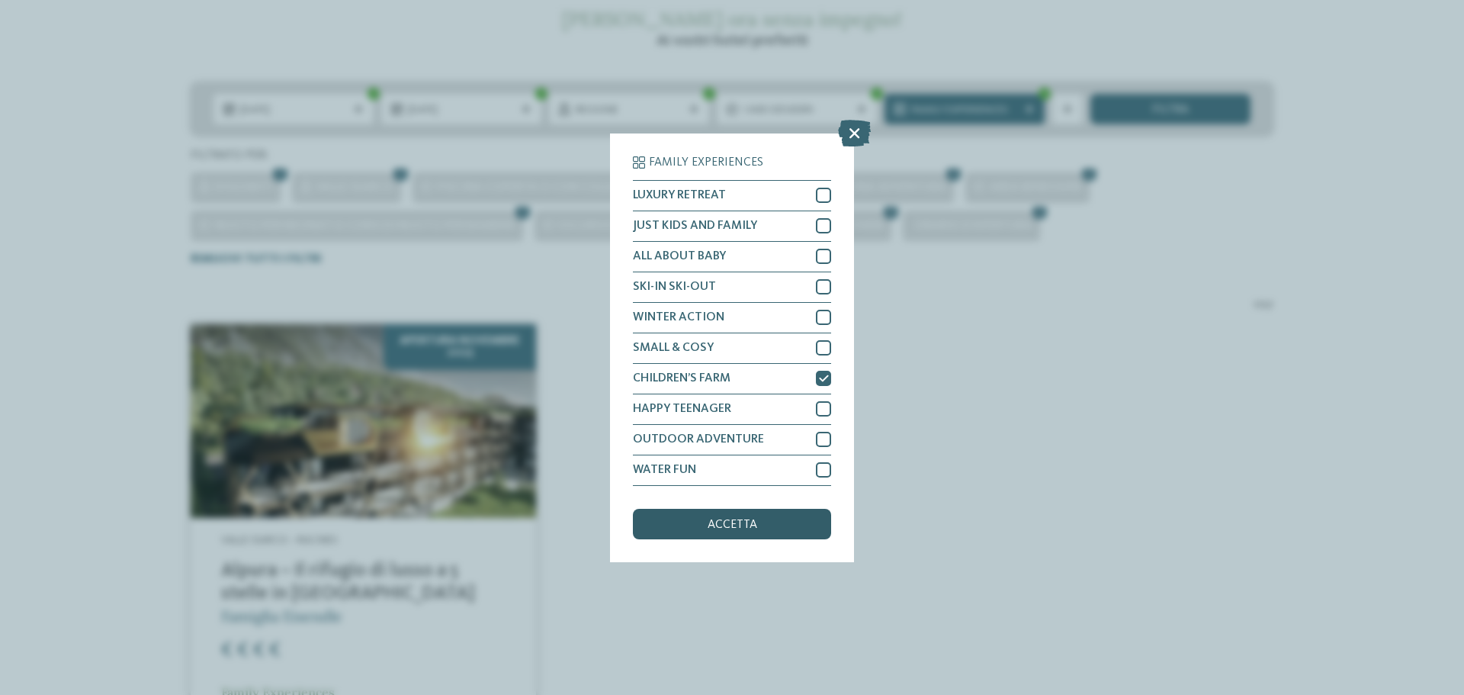
click at [737, 521] on span "accetta" at bounding box center [733, 525] width 50 height 12
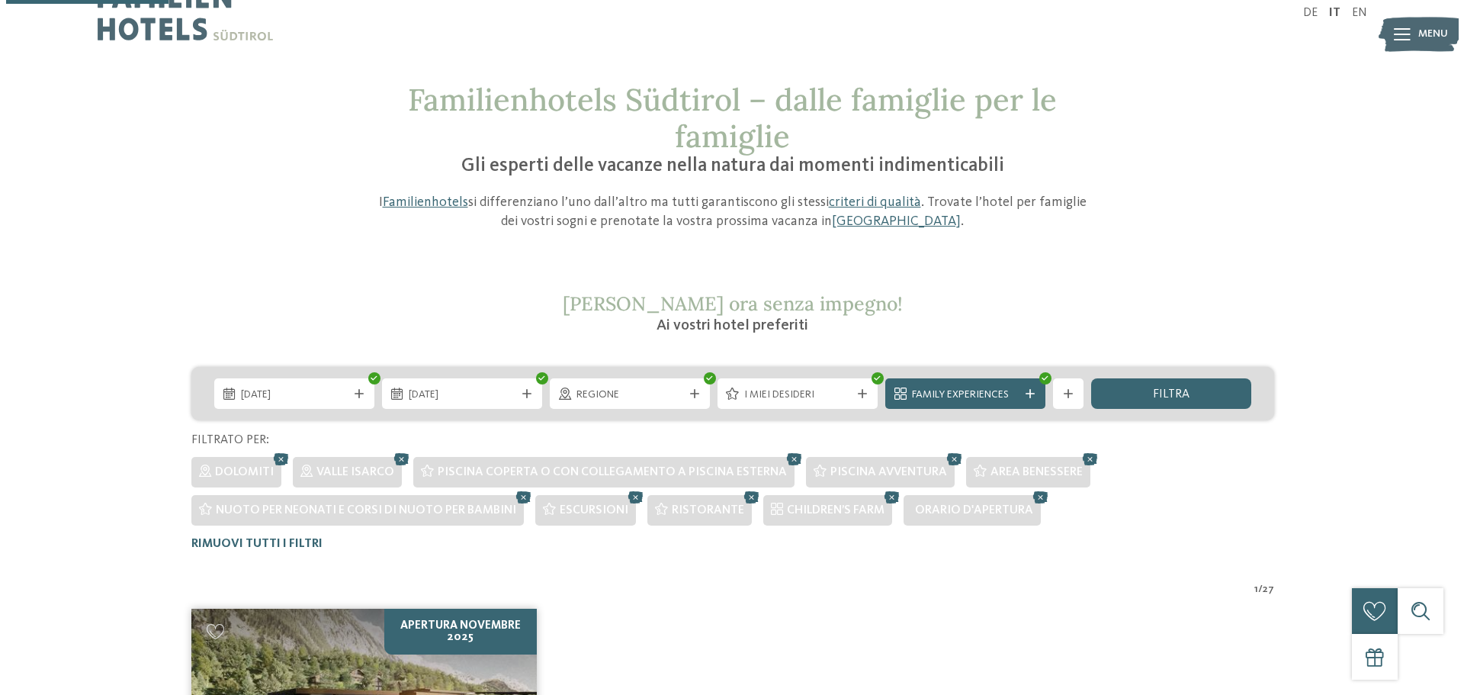
scroll to position [0, 0]
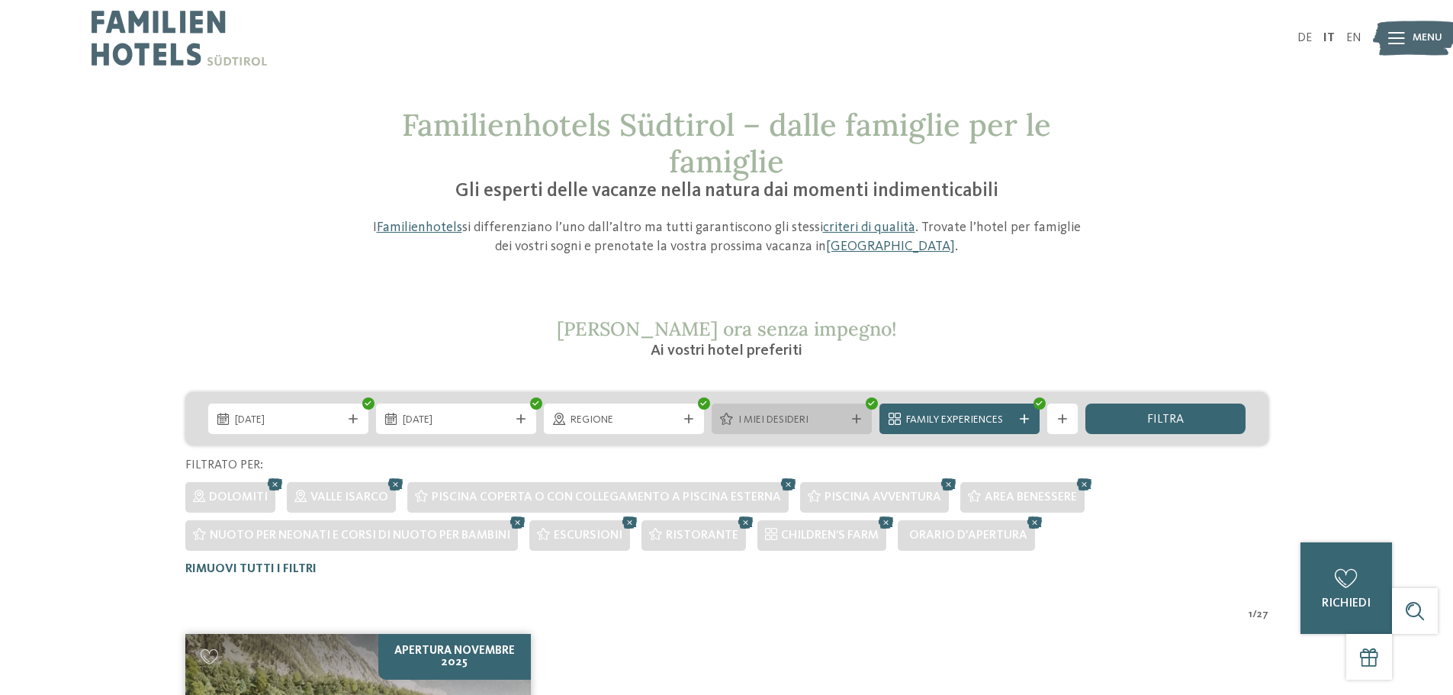
click at [791, 429] on div "I miei desideri" at bounding box center [792, 418] width 160 height 31
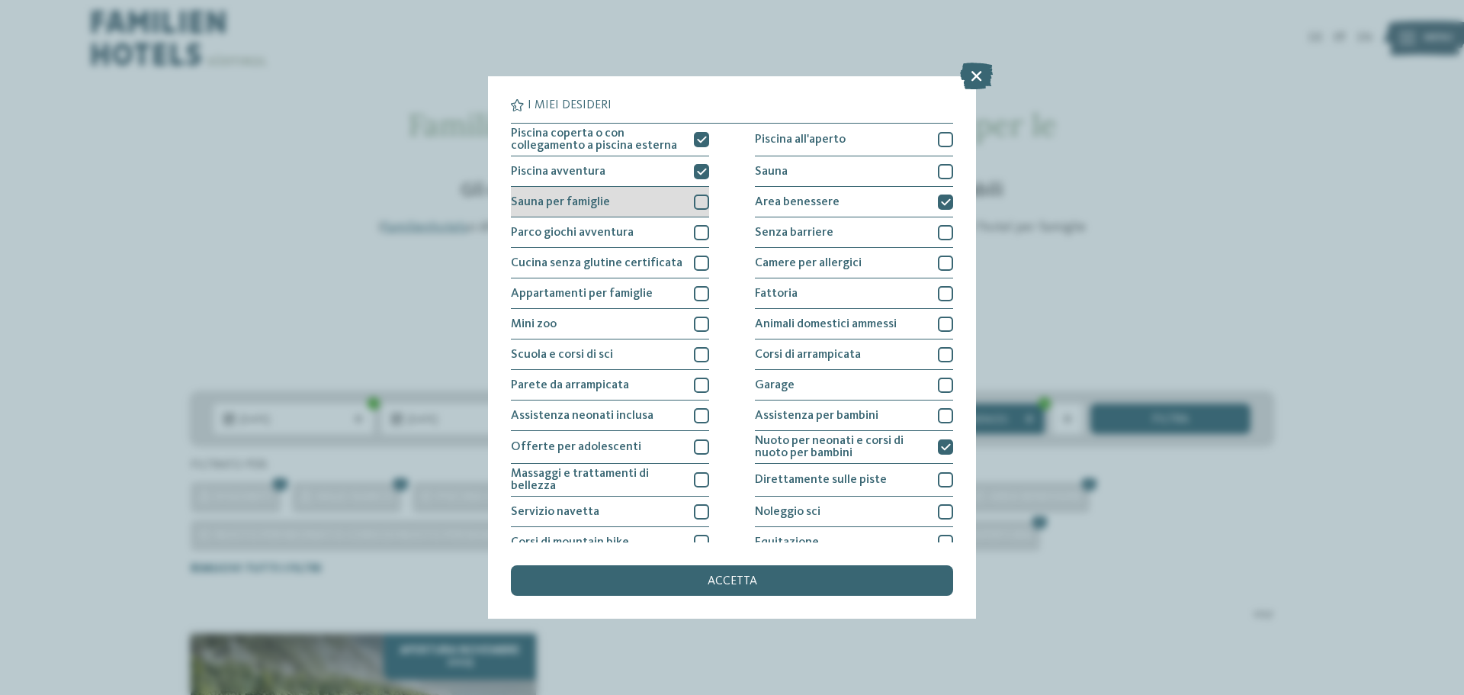
drag, startPoint x: 646, startPoint y: 178, endPoint x: 663, endPoint y: 217, distance: 41.7
click at [646, 178] on div "Piscina avventura" at bounding box center [610, 171] width 198 height 31
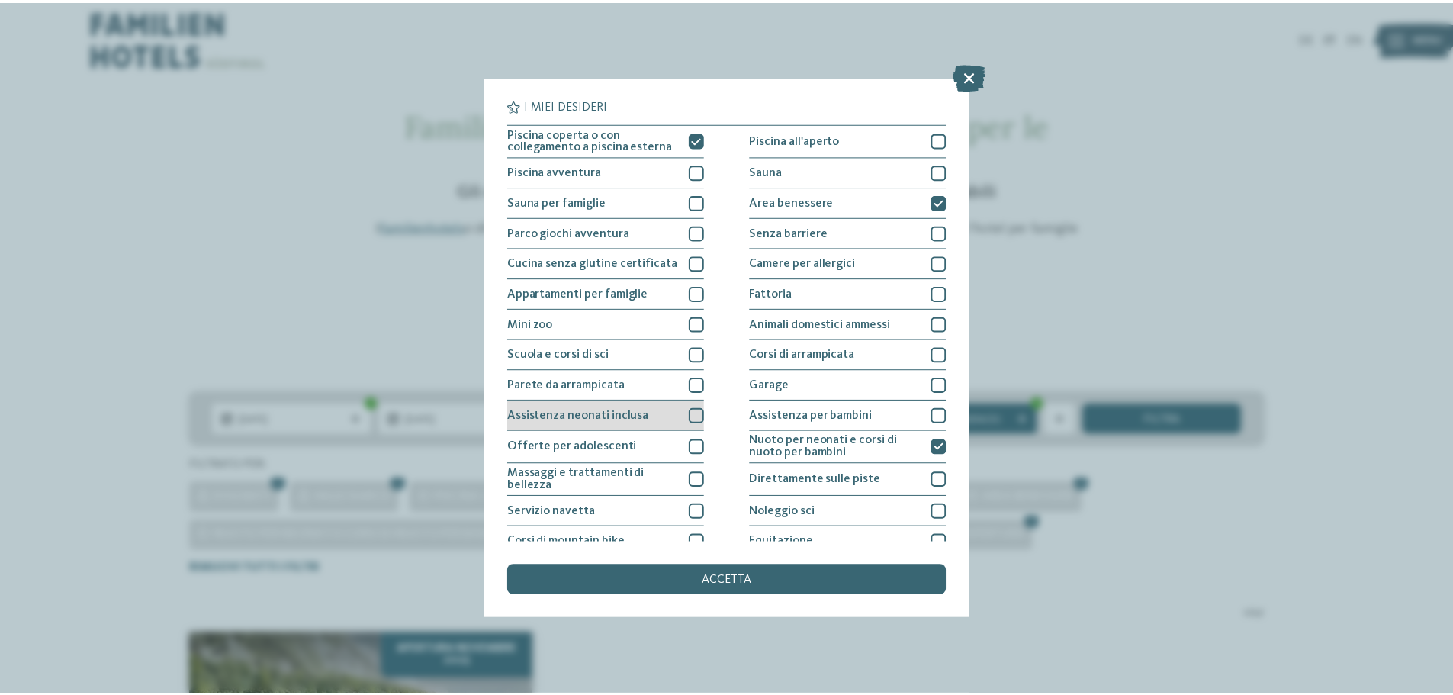
scroll to position [107, 0]
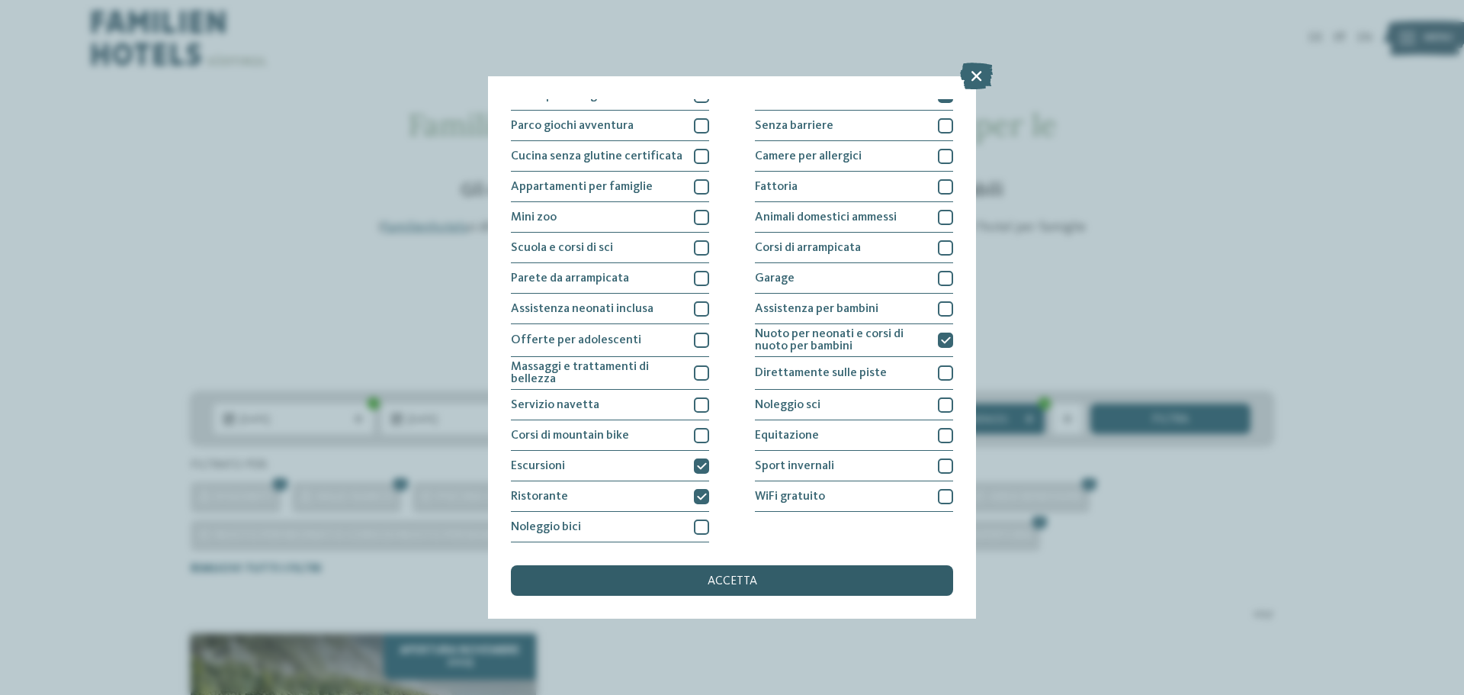
click at [679, 580] on div "accetta" at bounding box center [732, 580] width 442 height 31
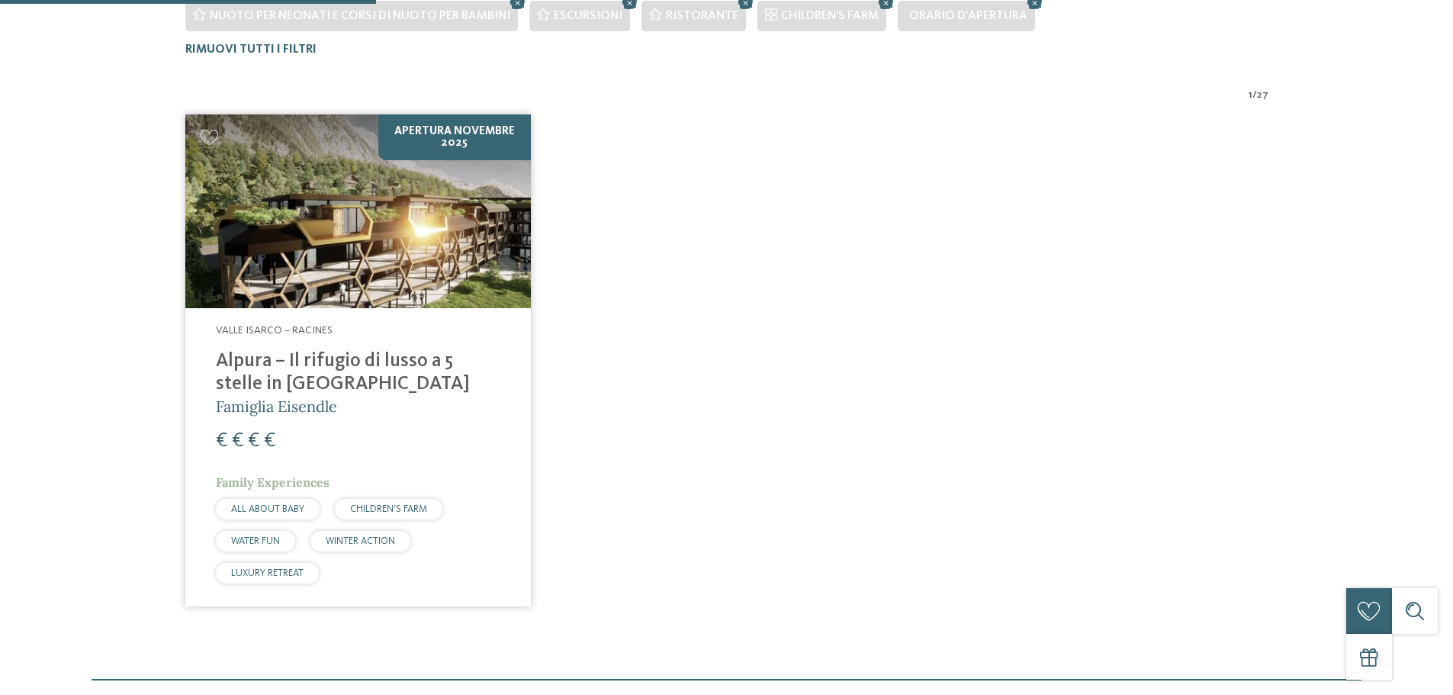
scroll to position [538, 0]
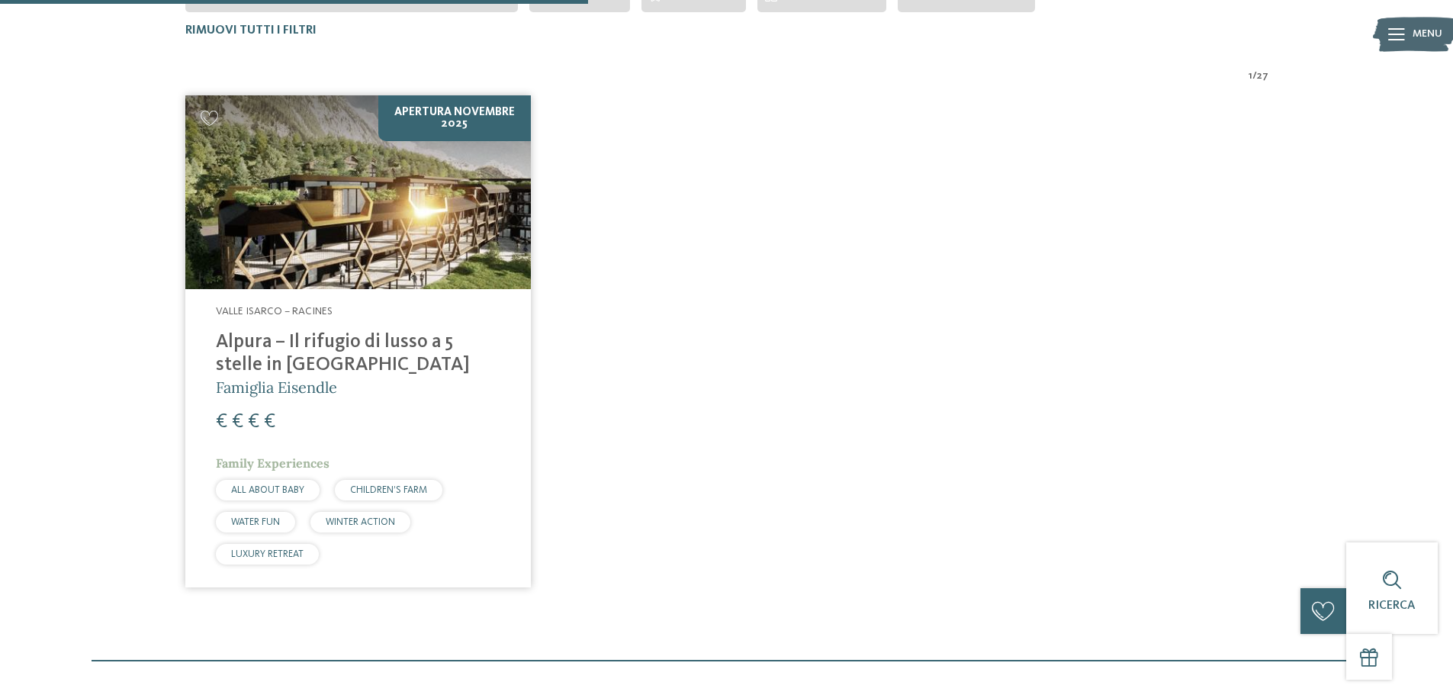
click at [366, 248] on img at bounding box center [357, 192] width 345 height 194
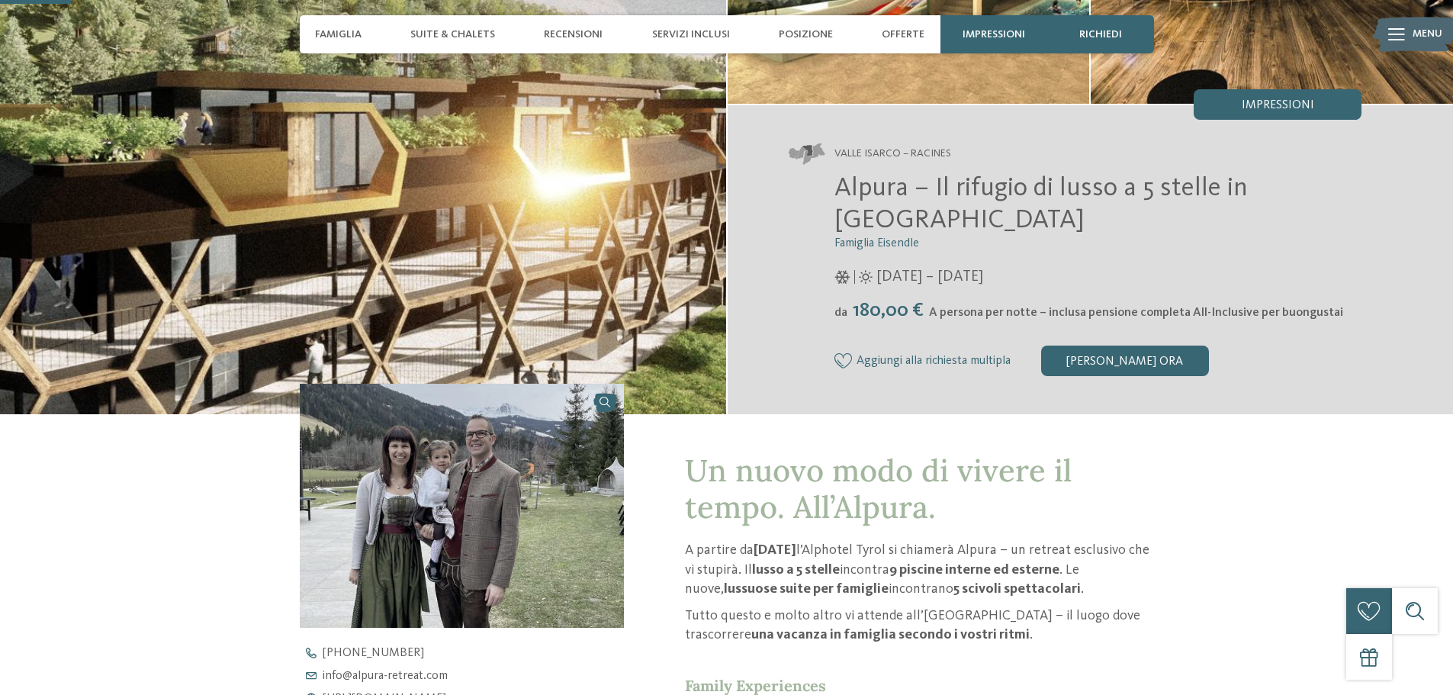
scroll to position [229, 0]
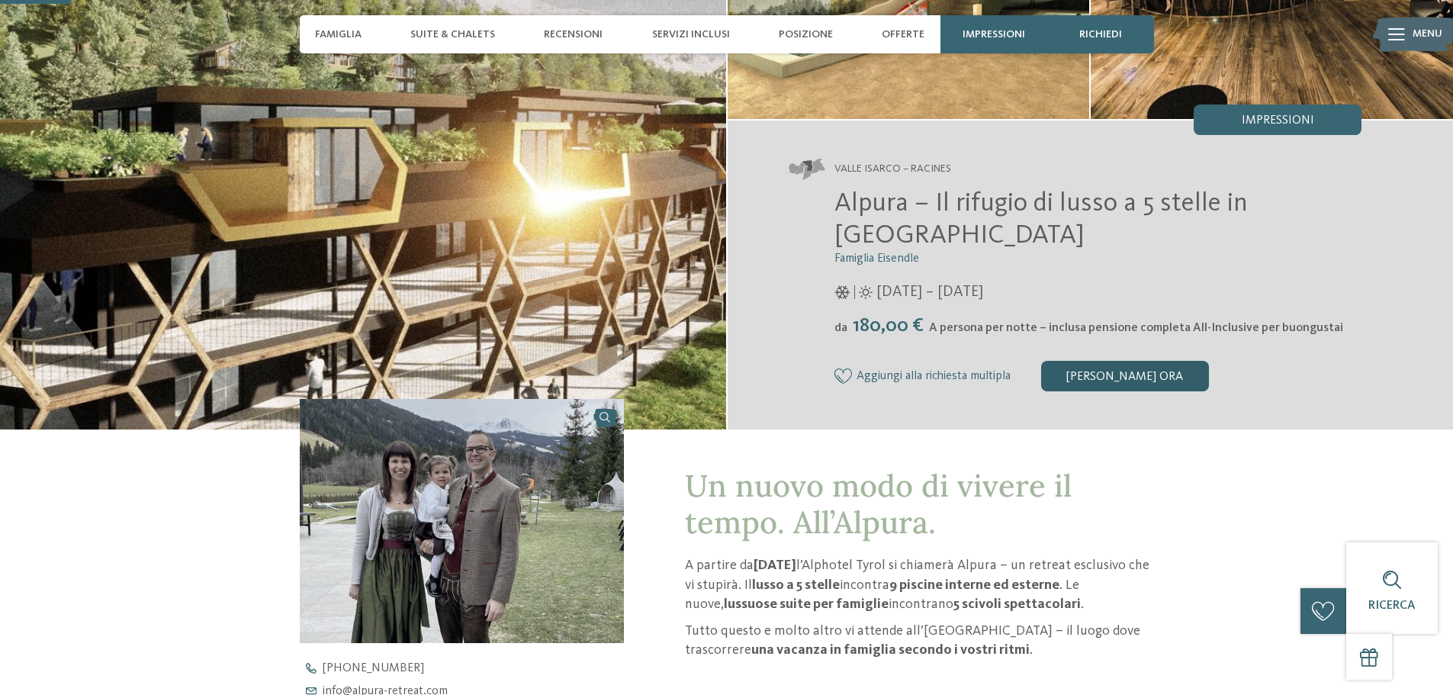
click at [1072, 376] on div "[PERSON_NAME] ora" at bounding box center [1125, 376] width 168 height 31
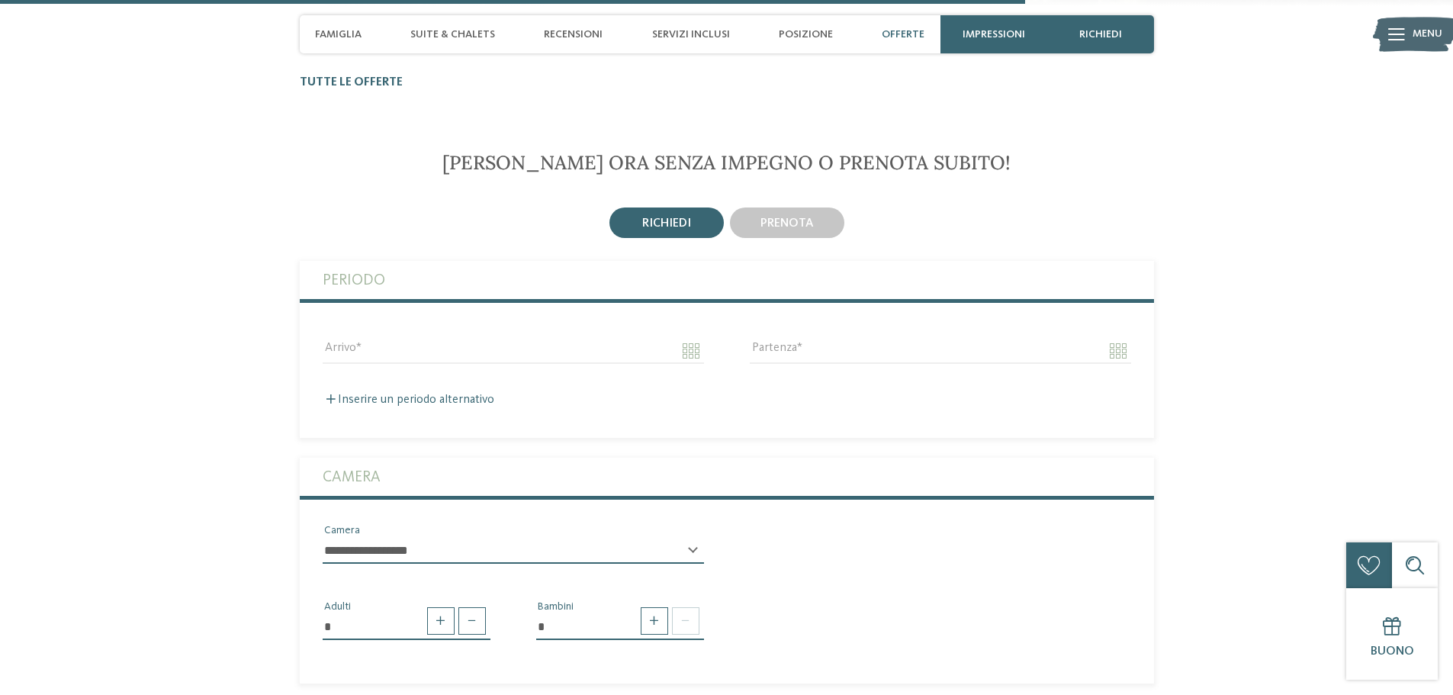
scroll to position [3212, 0]
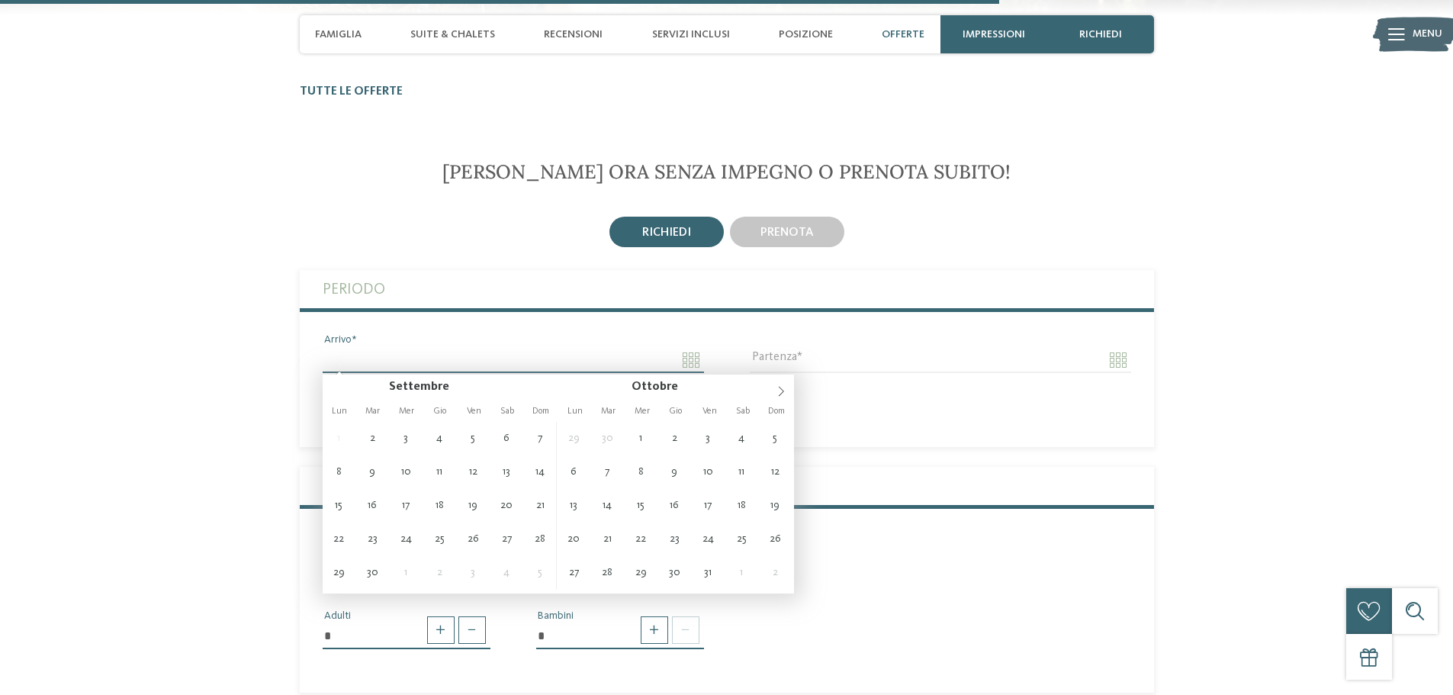
click at [681, 361] on input "Arrivo" at bounding box center [513, 360] width 381 height 26
click at [785, 384] on span at bounding box center [781, 387] width 26 height 26
type input "**********"
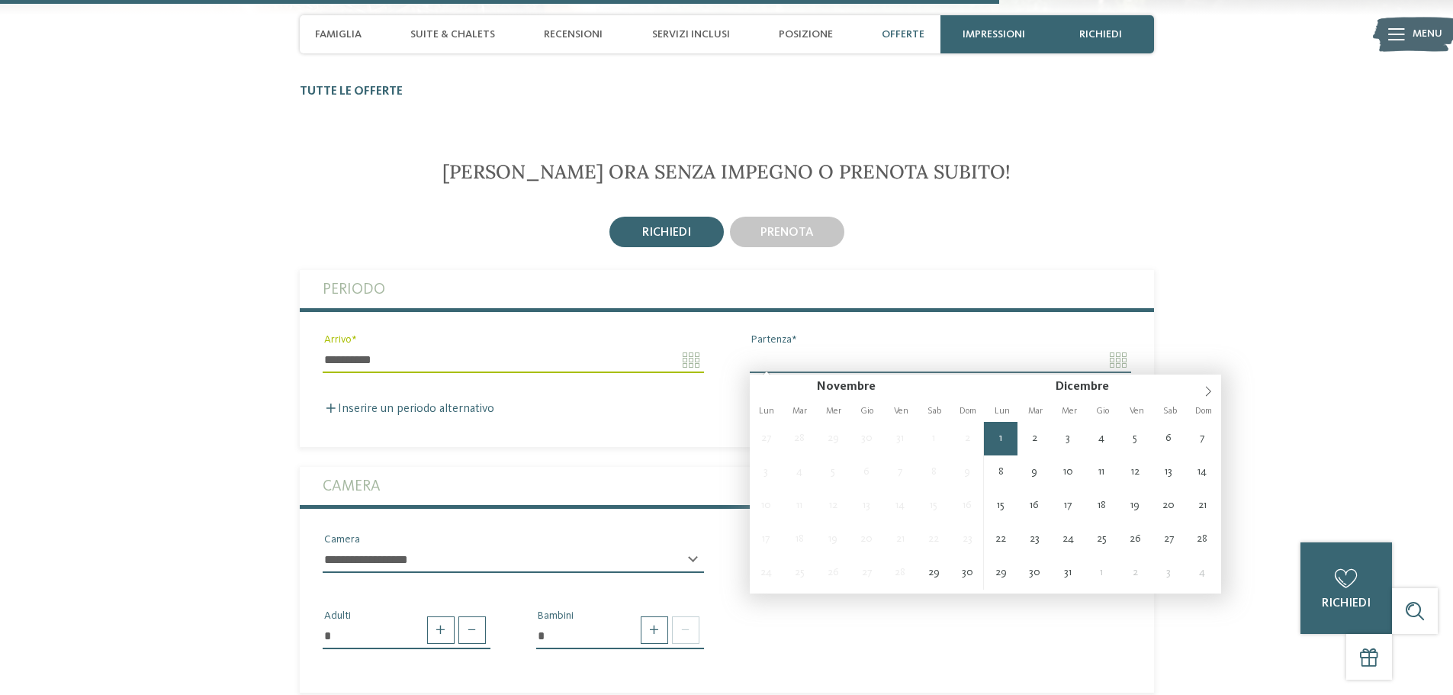
type input "**********"
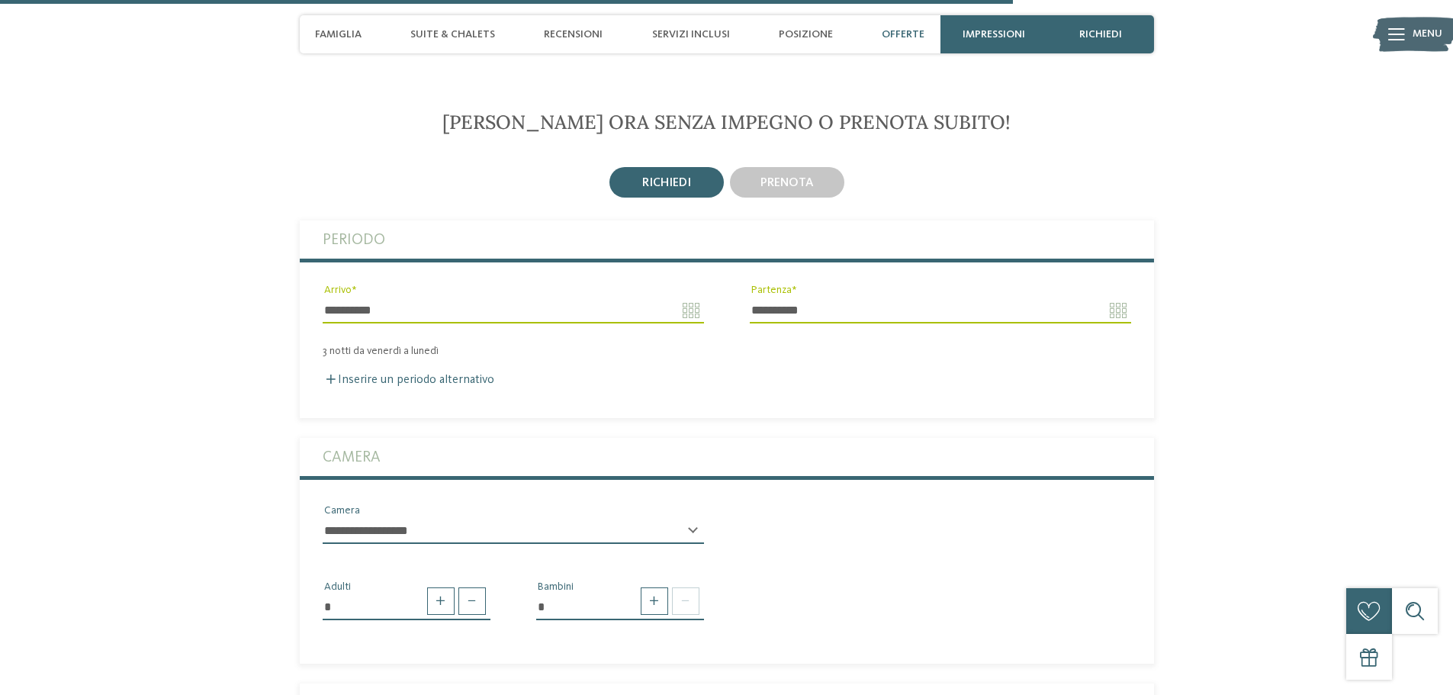
scroll to position [3288, 0]
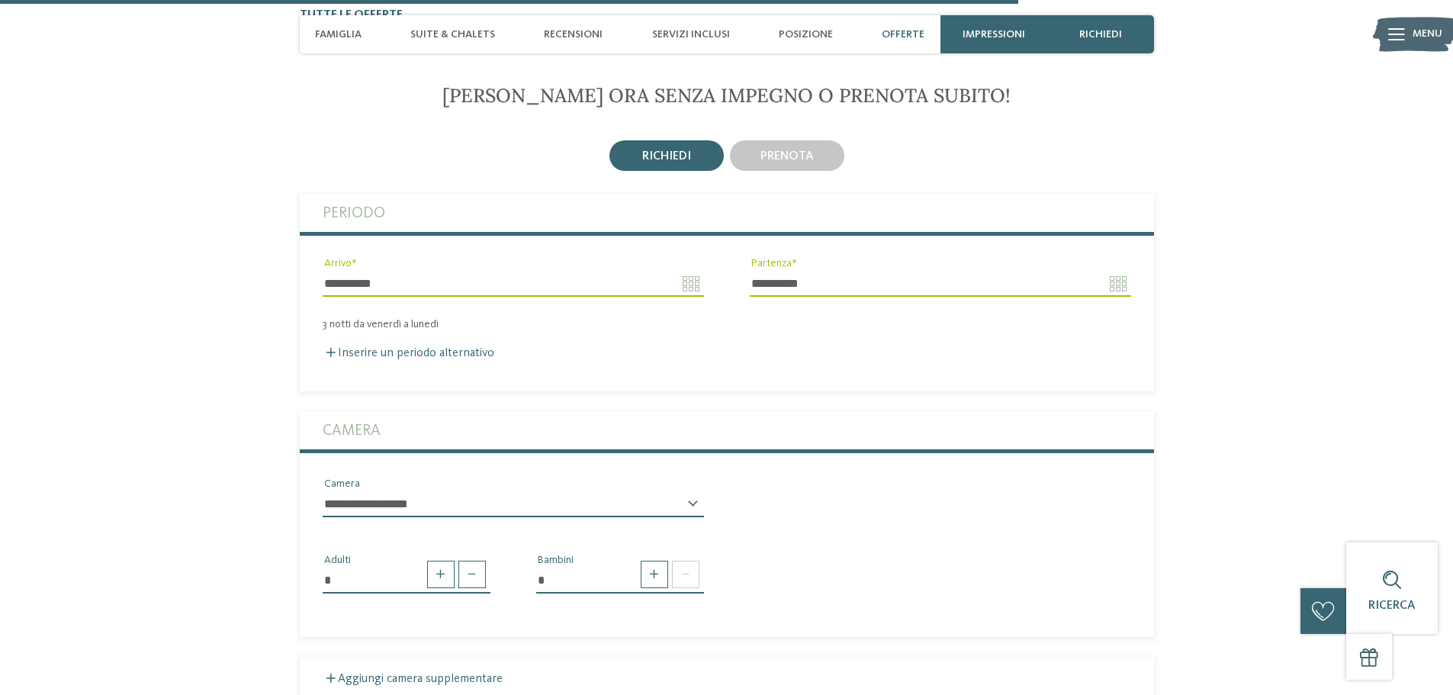
click at [431, 508] on select "**********" at bounding box center [513, 504] width 381 height 26
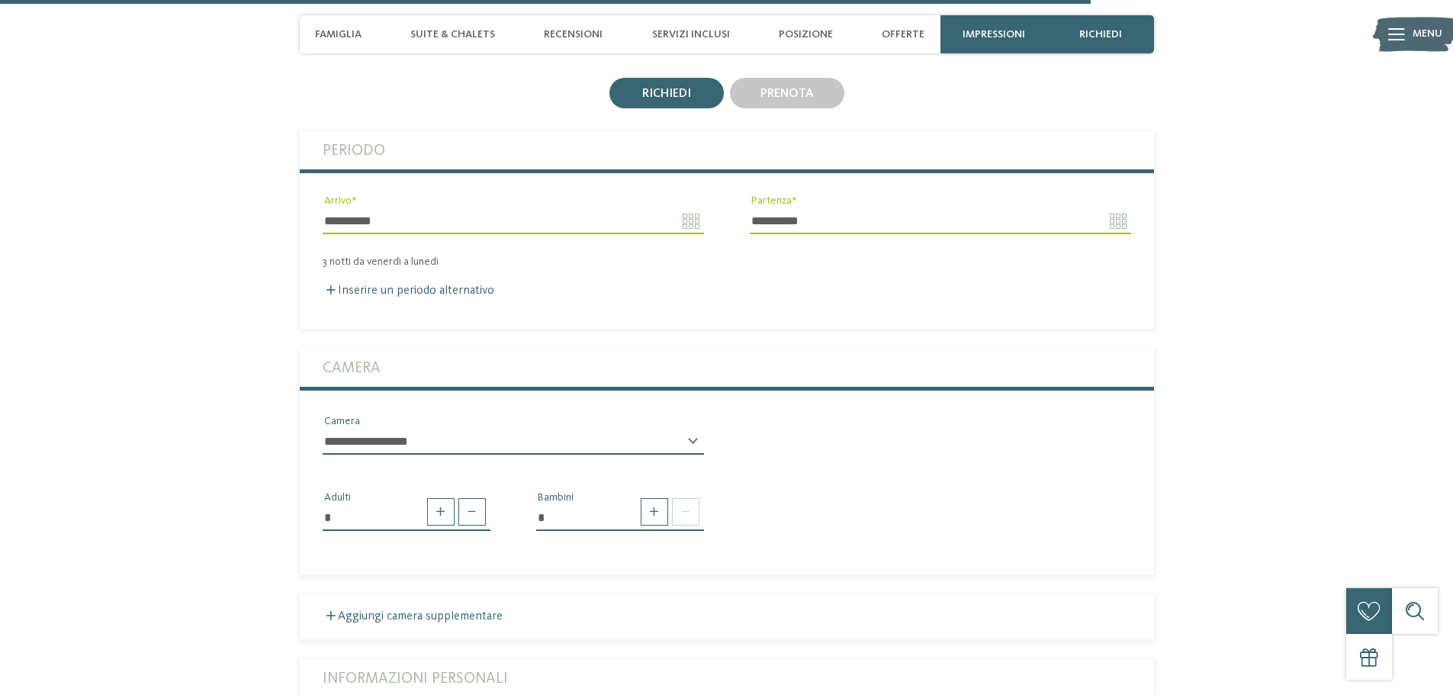
scroll to position [3594, 0]
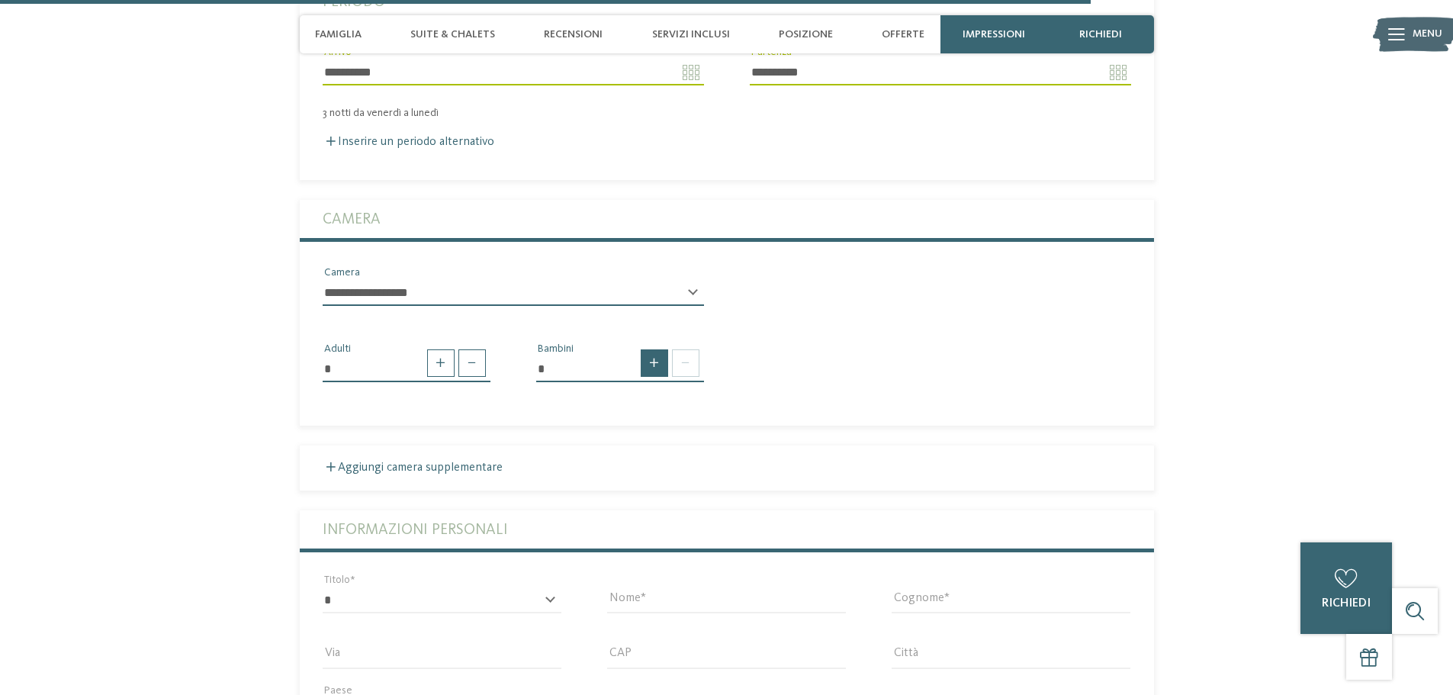
click at [660, 368] on span at bounding box center [654, 362] width 27 height 27
type input "*"
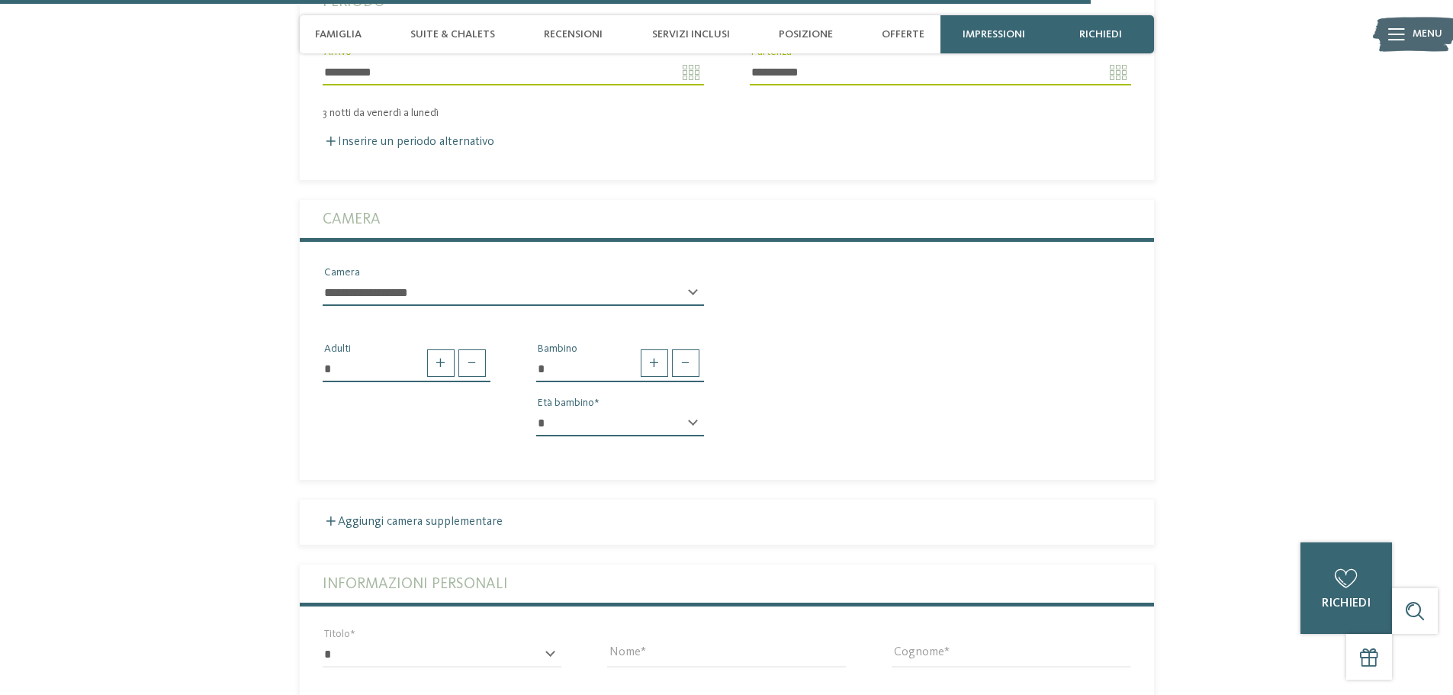
click at [692, 422] on div "* * * * * * * * * * * ** ** ** ** ** ** ** ** Età bambino" at bounding box center [620, 429] width 168 height 39
drag, startPoint x: 541, startPoint y: 424, endPoint x: 568, endPoint y: 432, distance: 28.7
click at [541, 424] on select "* * * * * * * * * * * ** ** ** ** ** ** ** **" at bounding box center [620, 423] width 168 height 26
select select "*"
click at [536, 410] on select "* * * * * * * * * * * ** ** ** ** ** ** ** **" at bounding box center [620, 423] width 168 height 26
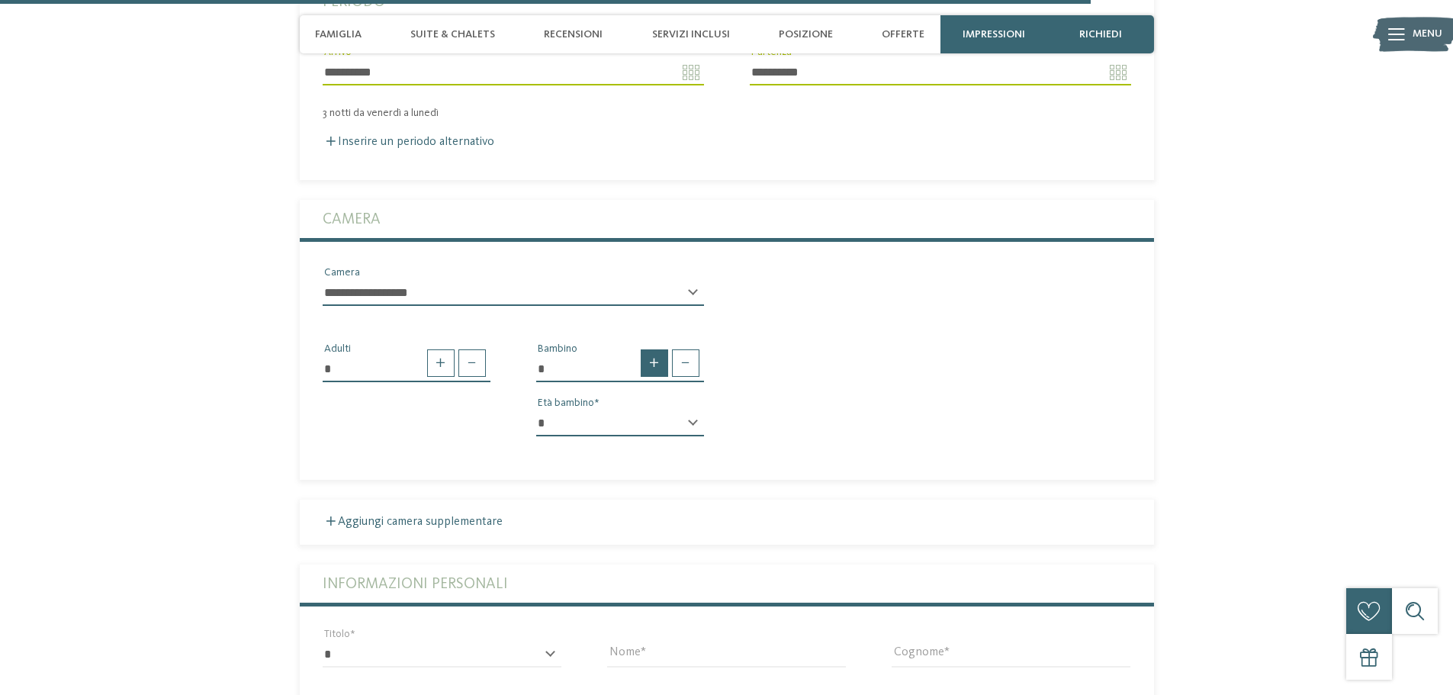
click at [642, 360] on span at bounding box center [654, 362] width 27 height 27
type input "*"
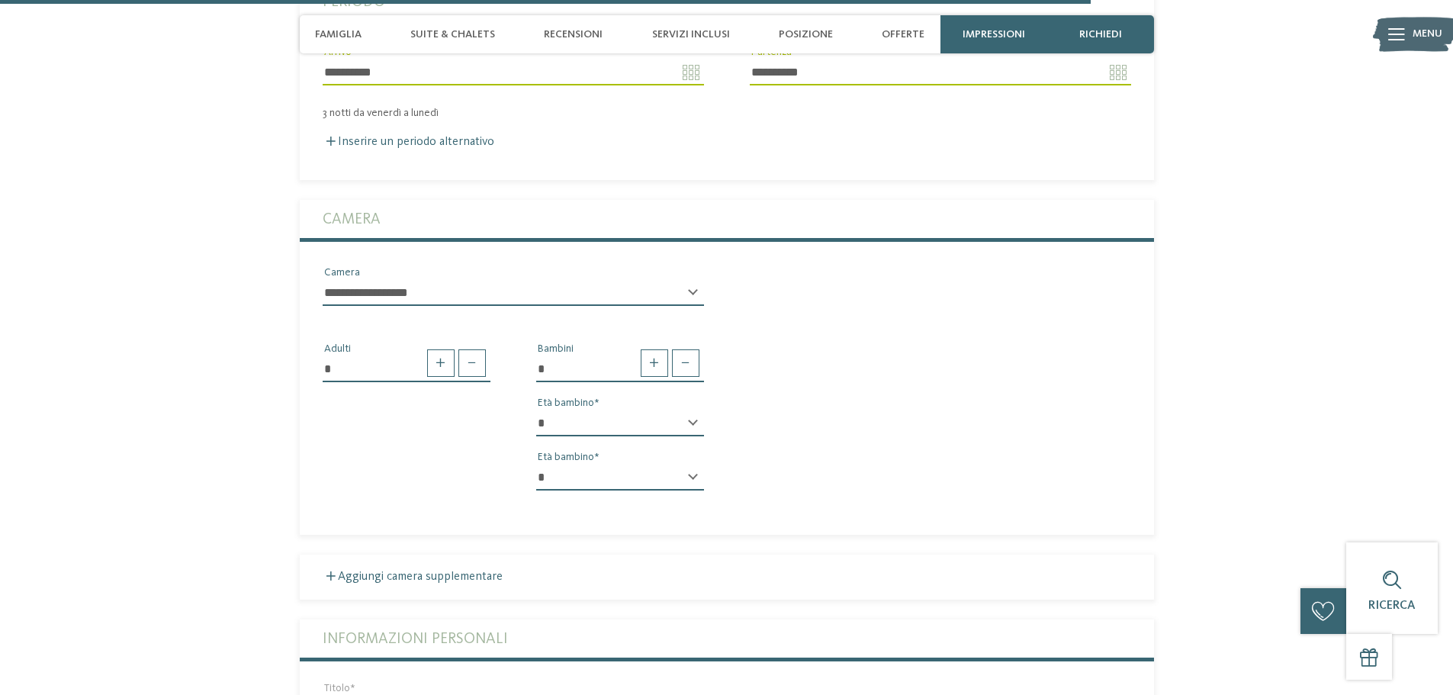
click at [552, 478] on select "* * * * * * * * * * * ** ** ** ** ** ** ** **" at bounding box center [620, 477] width 168 height 26
select select "*"
click at [536, 464] on select "* * * * * * * * * * * ** ** ** ** ** ** ** **" at bounding box center [620, 477] width 168 height 26
click at [233, 460] on section "Richiedi ora senza impegno o prenota subito! richiedi prenota 3" at bounding box center [726, 483] width 1037 height 1221
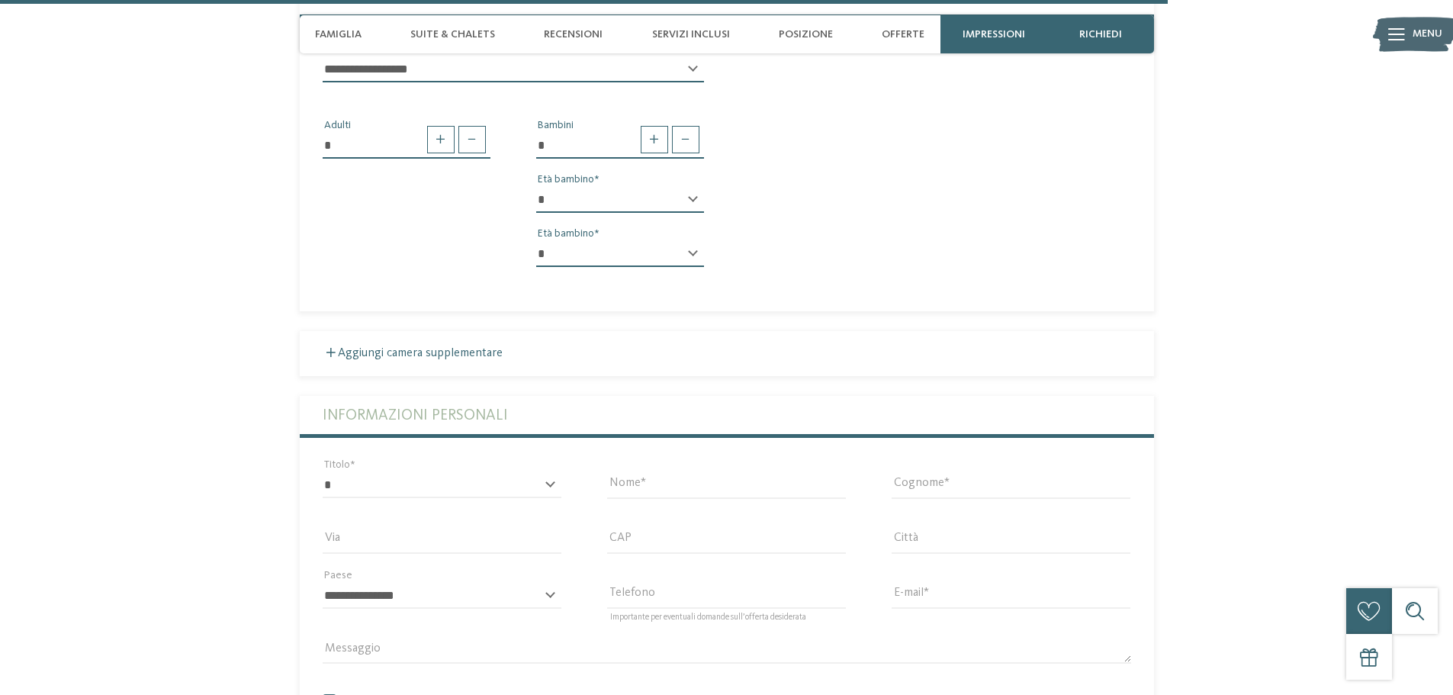
scroll to position [3975, 0]
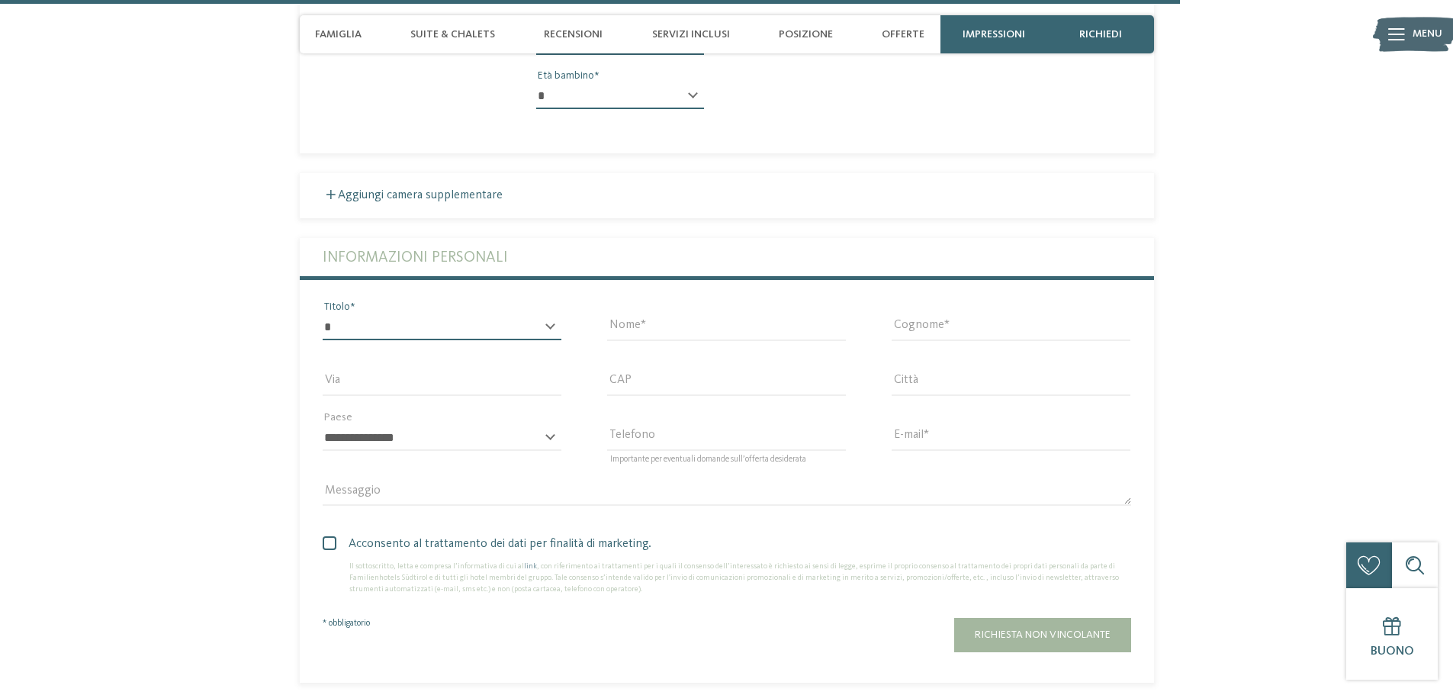
click at [378, 324] on select "* ****** ******* ******** ******" at bounding box center [442, 327] width 239 height 26
select select "*"
click at [323, 314] on select "* ****** ******* ******** ******" at bounding box center [442, 327] width 239 height 26
click at [667, 323] on input "Nome" at bounding box center [726, 327] width 239 height 26
type input "********"
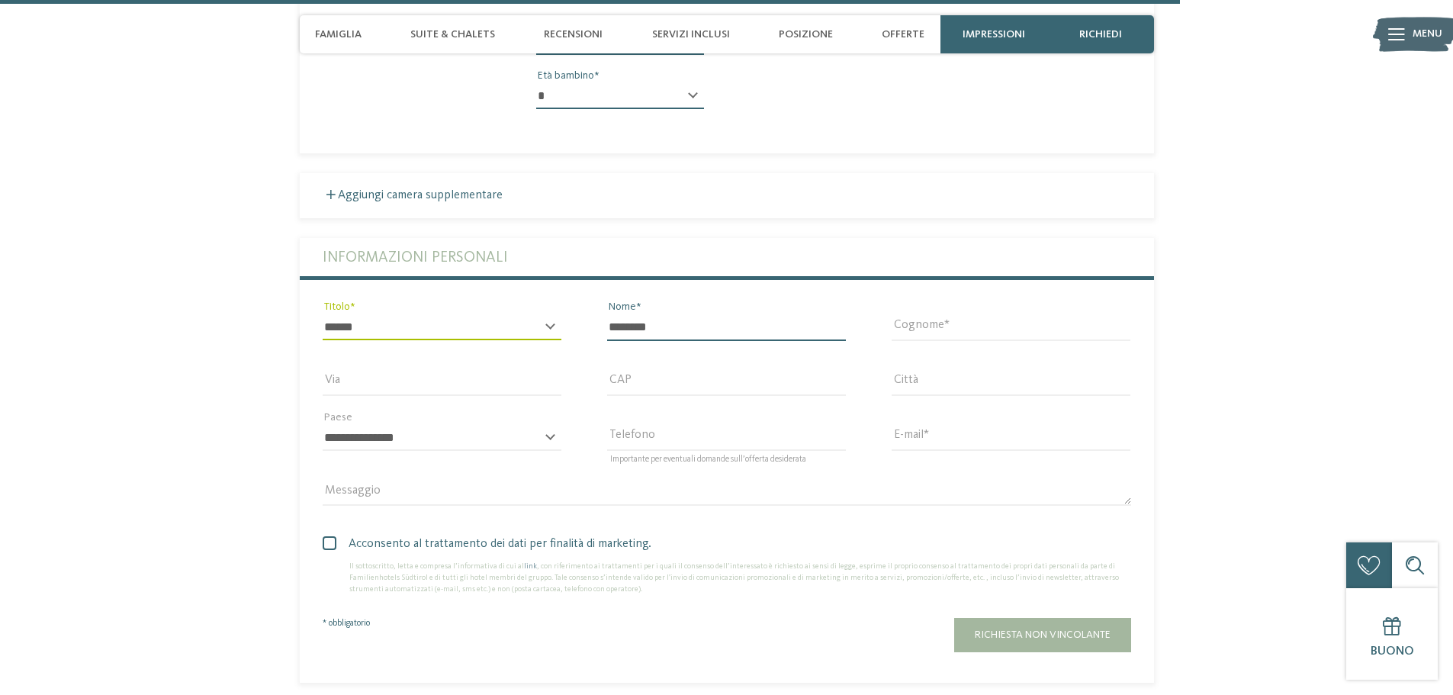
type input "**********"
type input "*****"
type input "**********"
select select "**"
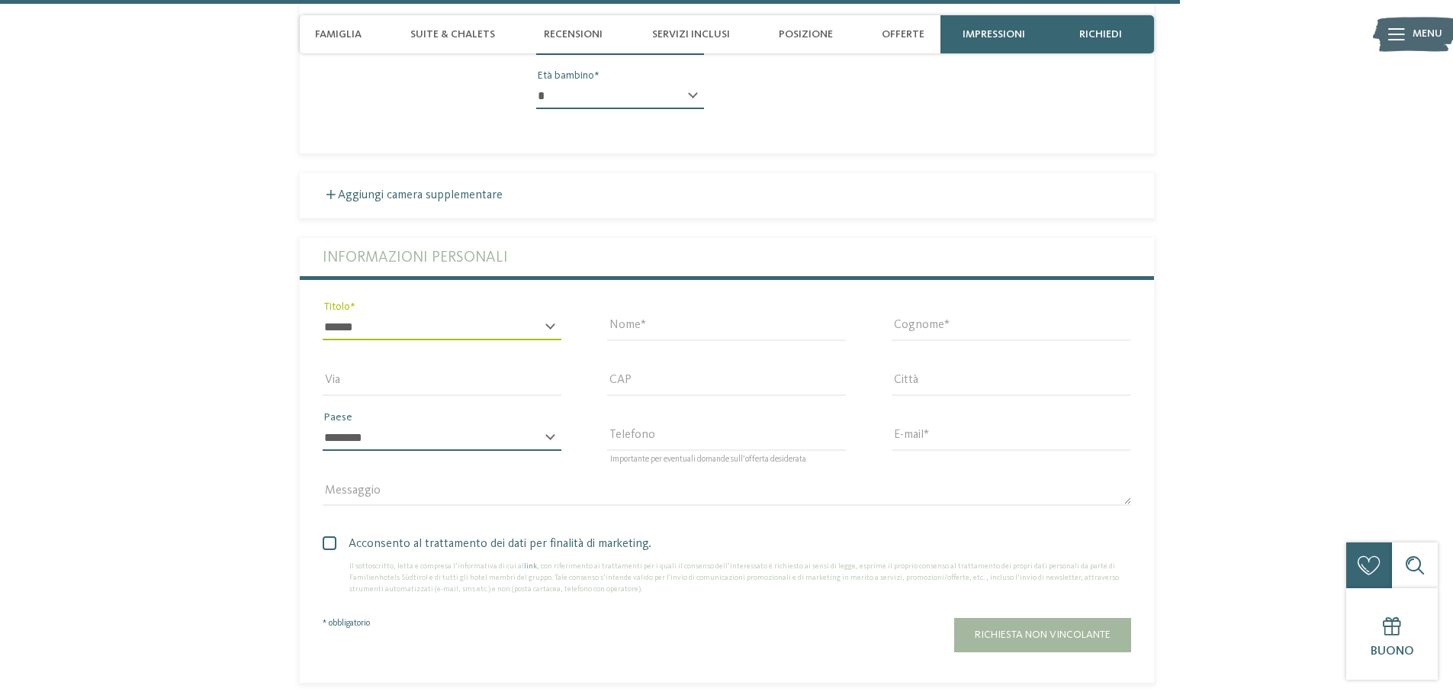
type input "**********"
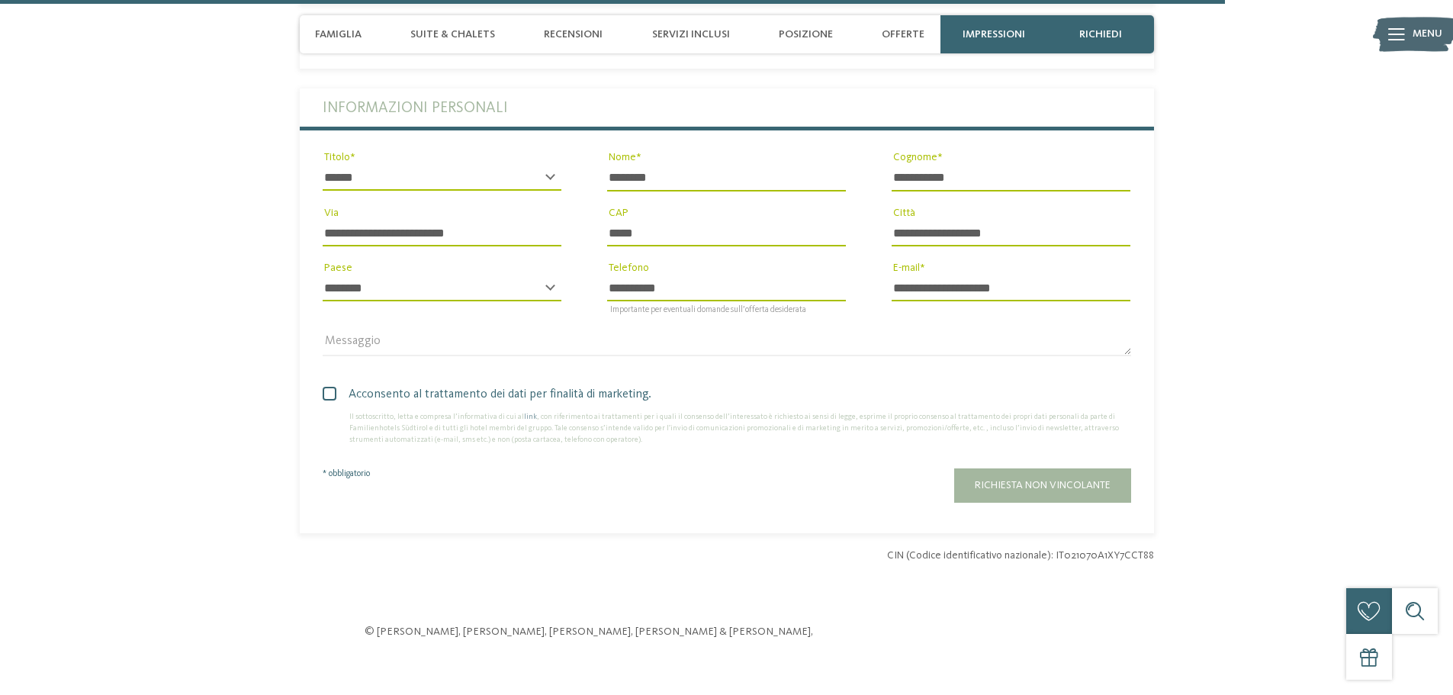
scroll to position [4127, 0]
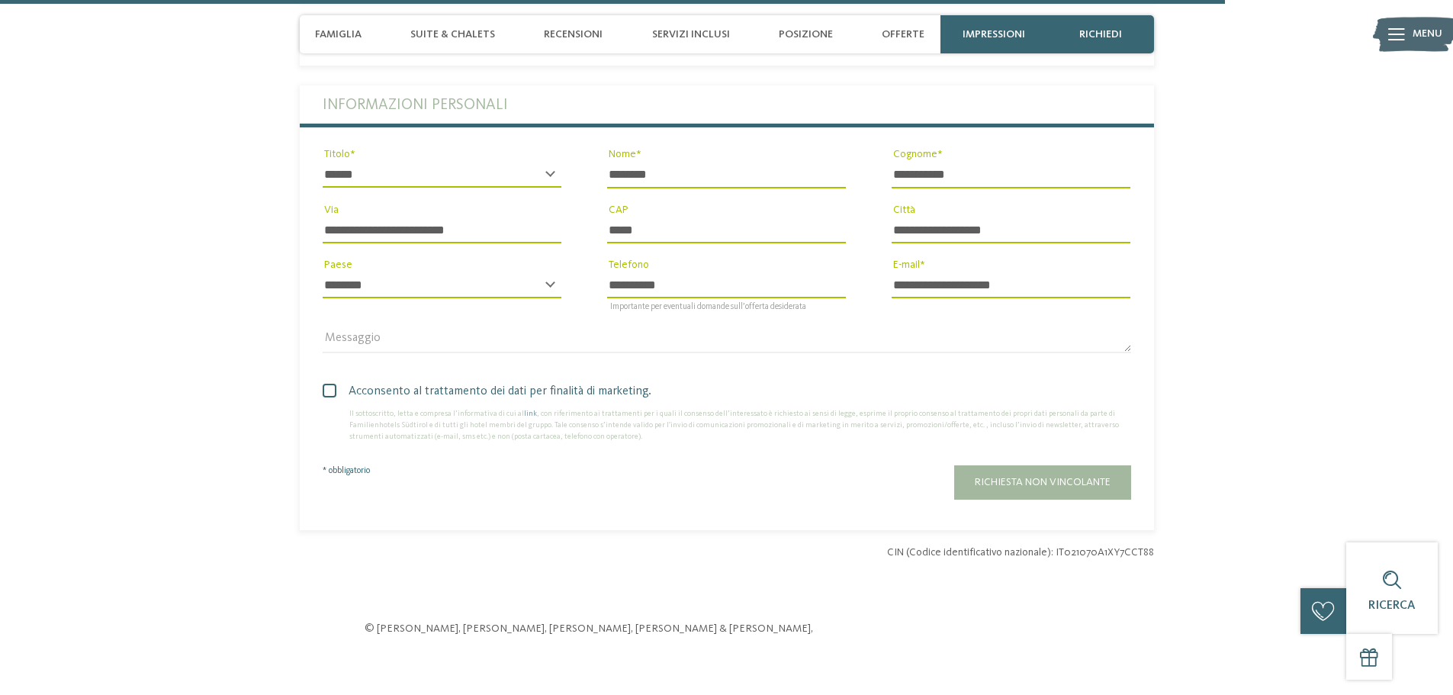
click at [1031, 490] on button "Richiesta non vincolante" at bounding box center [1042, 482] width 177 height 34
